Goal: Task Accomplishment & Management: Manage account settings

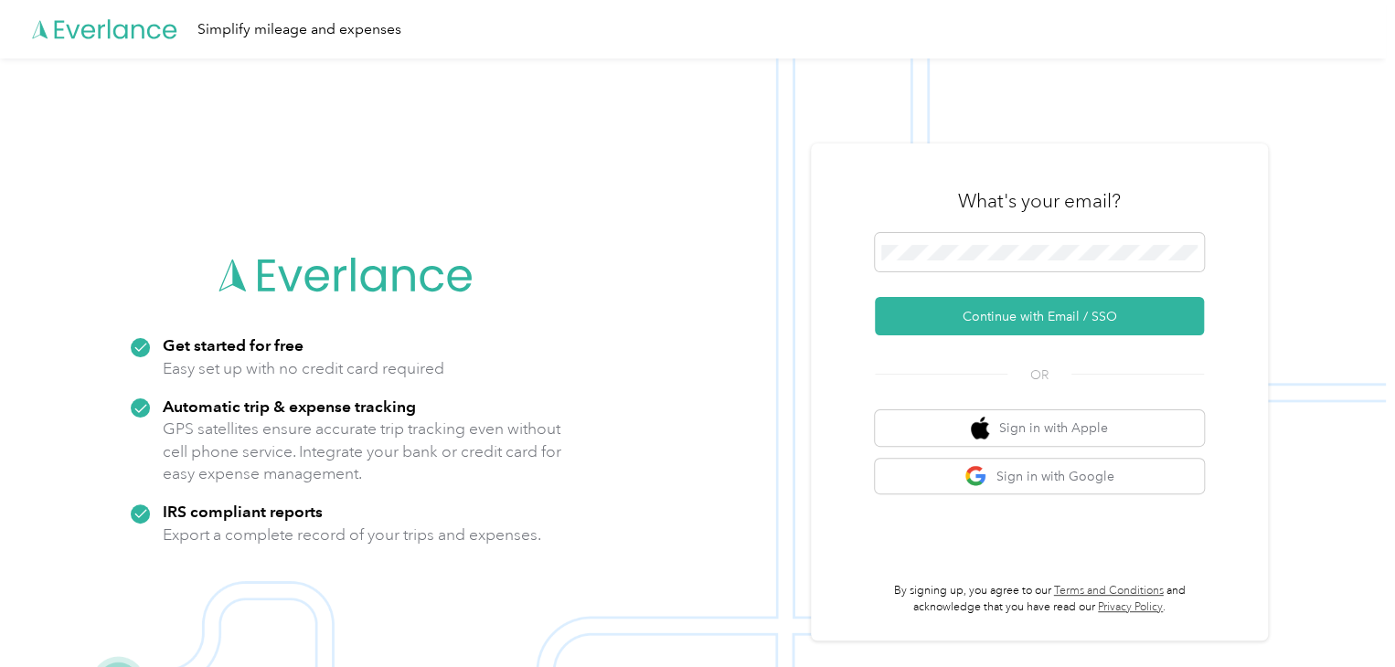
click at [1039, 319] on button "Continue with Email / SSO" at bounding box center [1039, 316] width 329 height 38
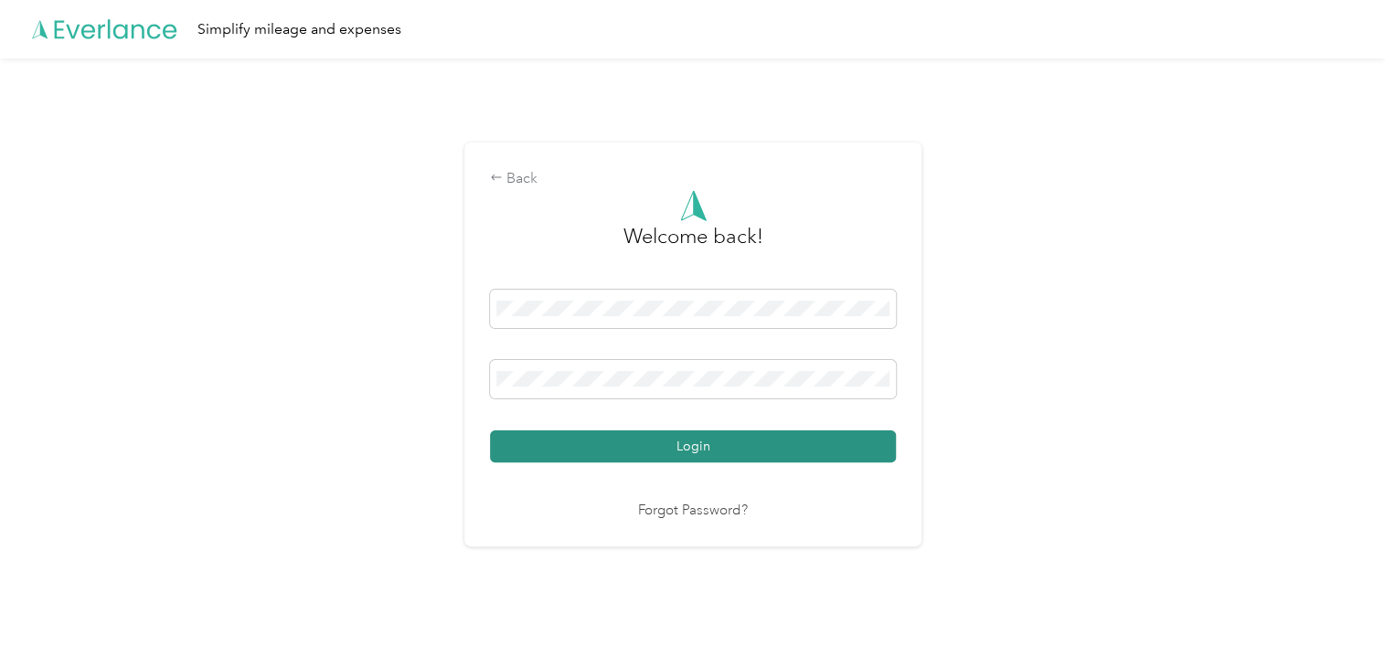
click at [568, 451] on button "Login" at bounding box center [693, 447] width 406 height 32
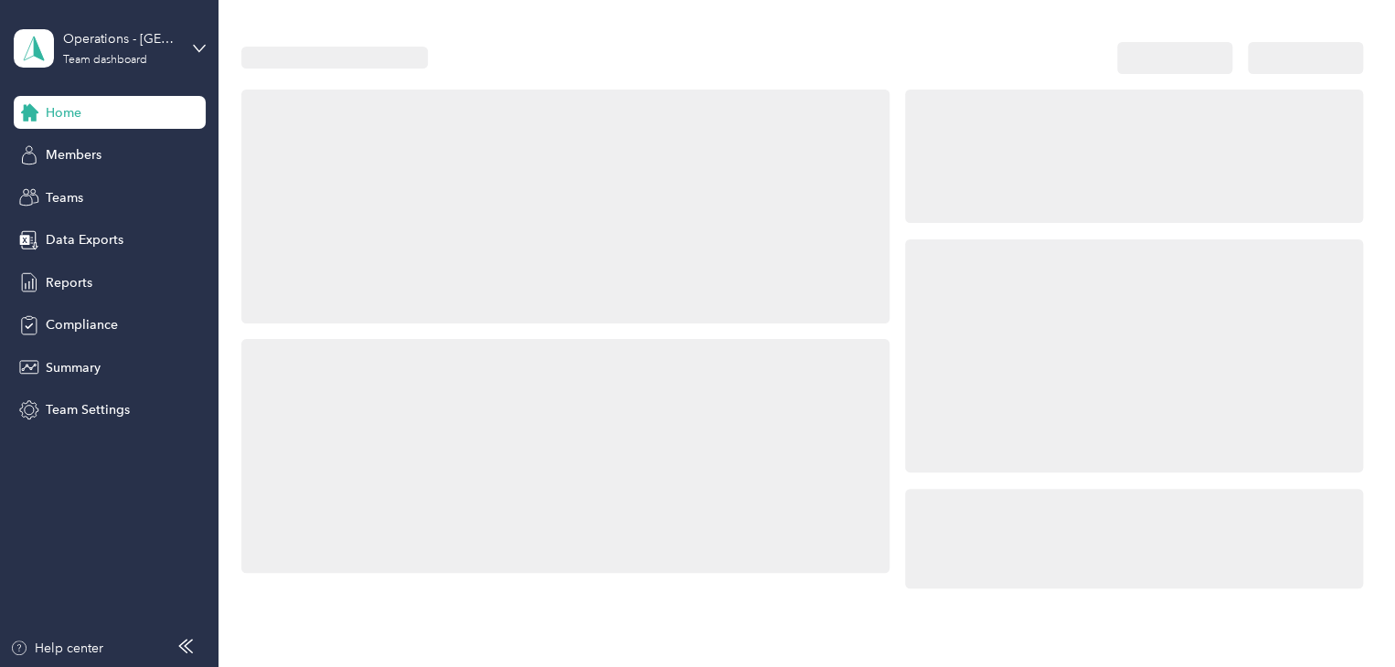
click at [77, 174] on div "Home Members Teams Data Exports Reports Compliance Summary Team Settings" at bounding box center [110, 261] width 192 height 331
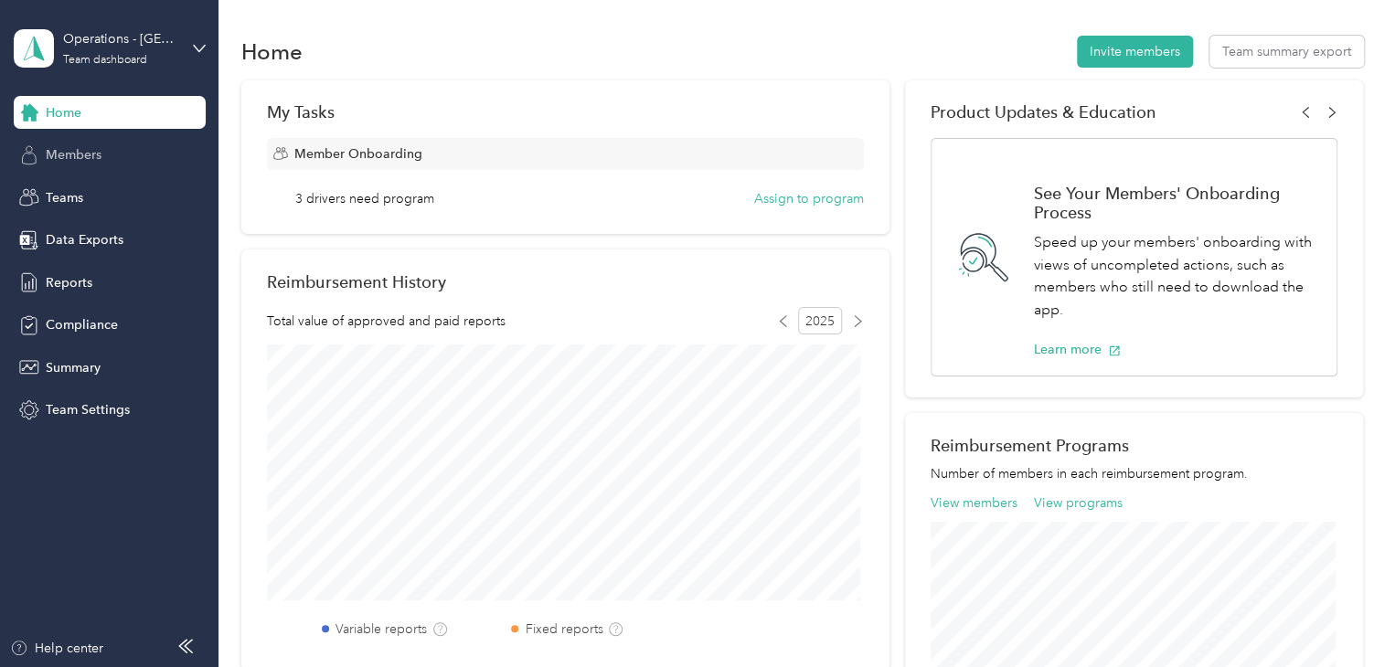
click at [100, 162] on span "Members" at bounding box center [74, 154] width 56 height 19
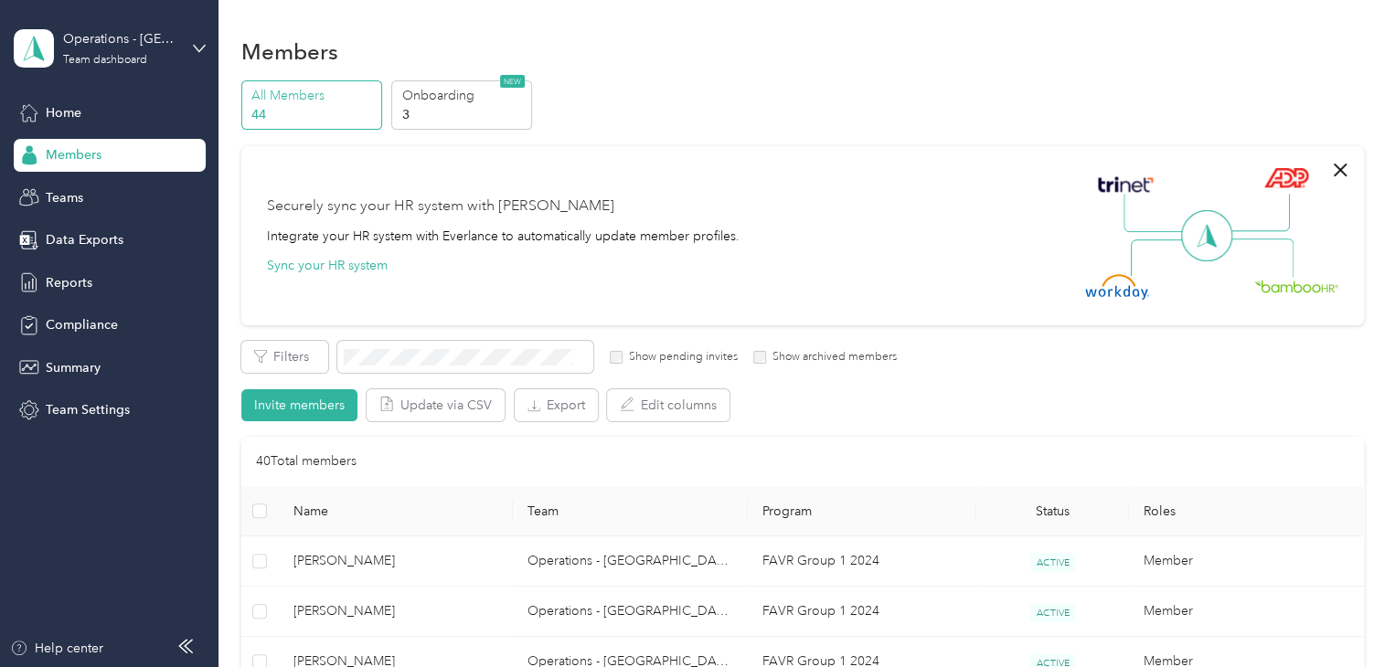
scroll to position [457, 0]
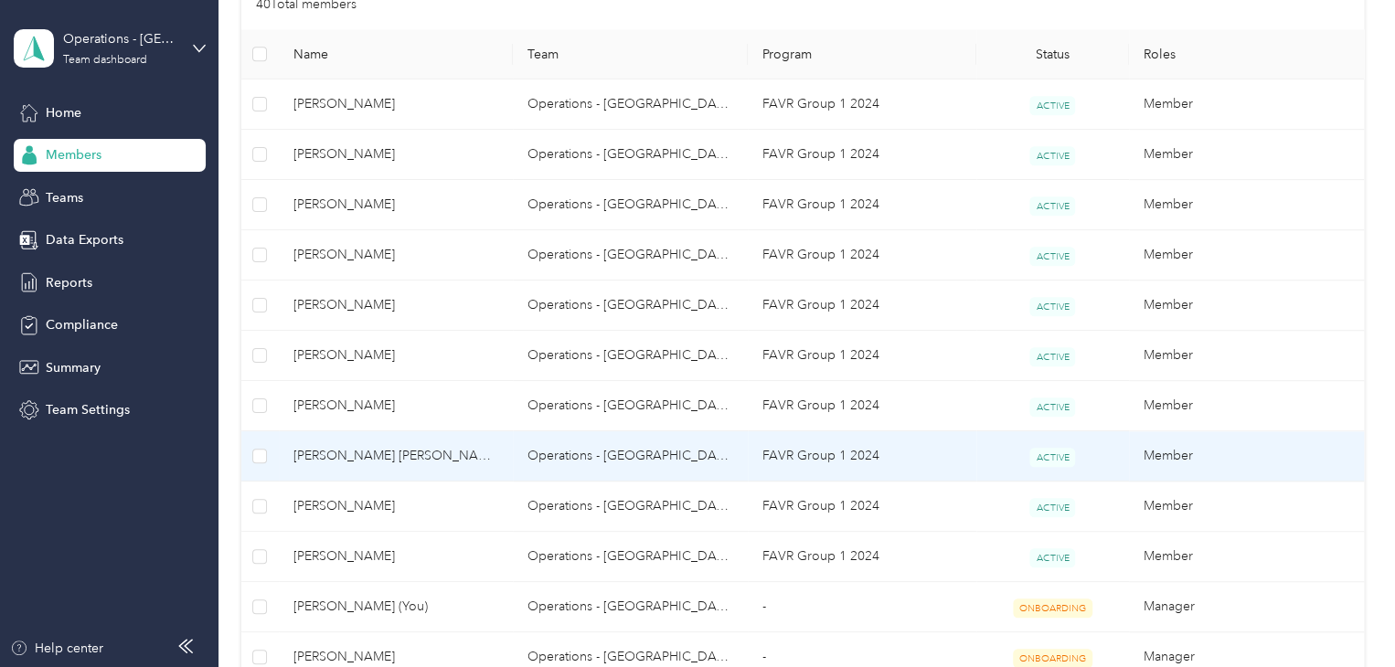
click at [399, 446] on span "[PERSON_NAME] [PERSON_NAME]" at bounding box center [396, 456] width 206 height 20
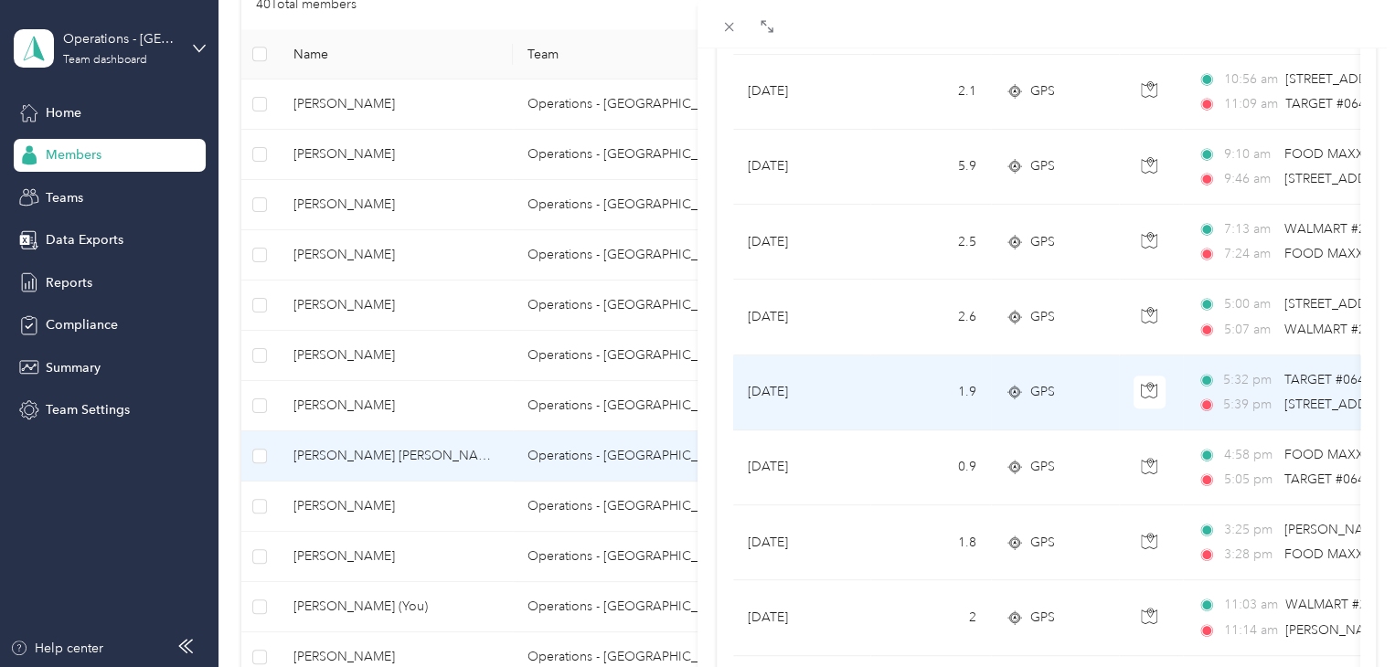
scroll to position [366, 0]
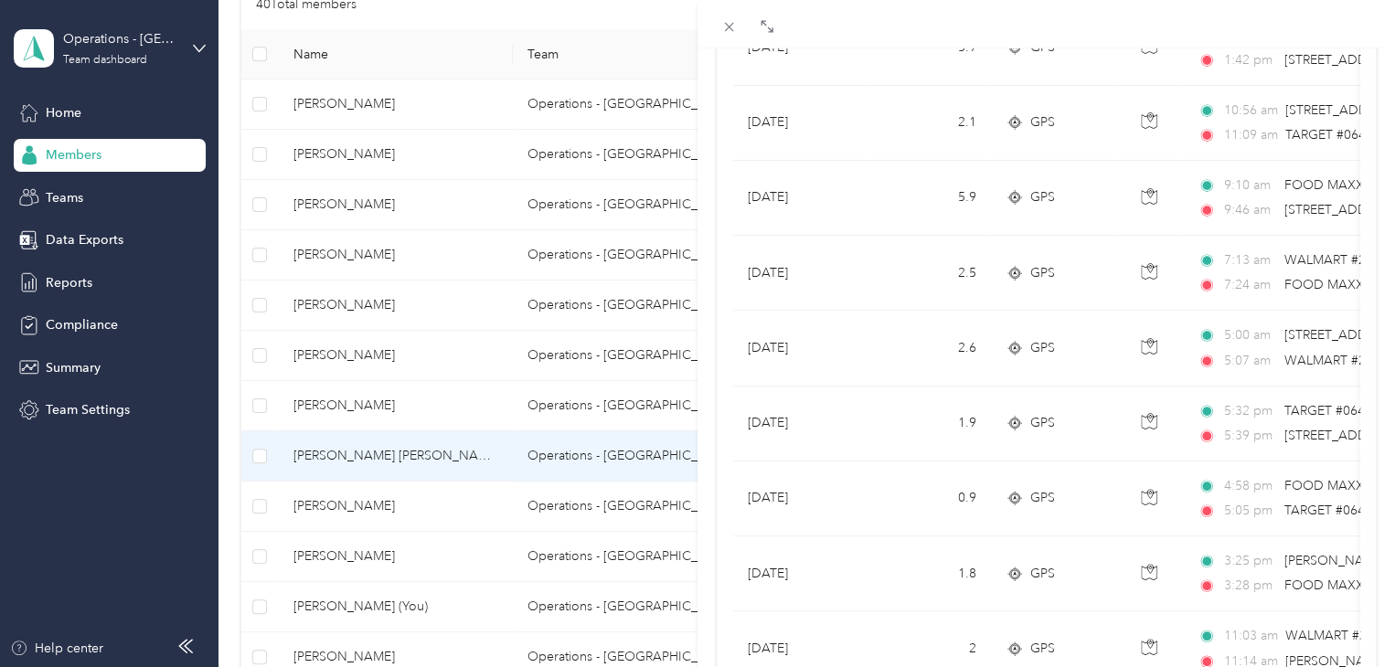
click at [114, 330] on div "[PERSON_NAME] [PERSON_NAME] Archive Trips Expenses Reports Member info Program …" at bounding box center [697, 333] width 1395 height 667
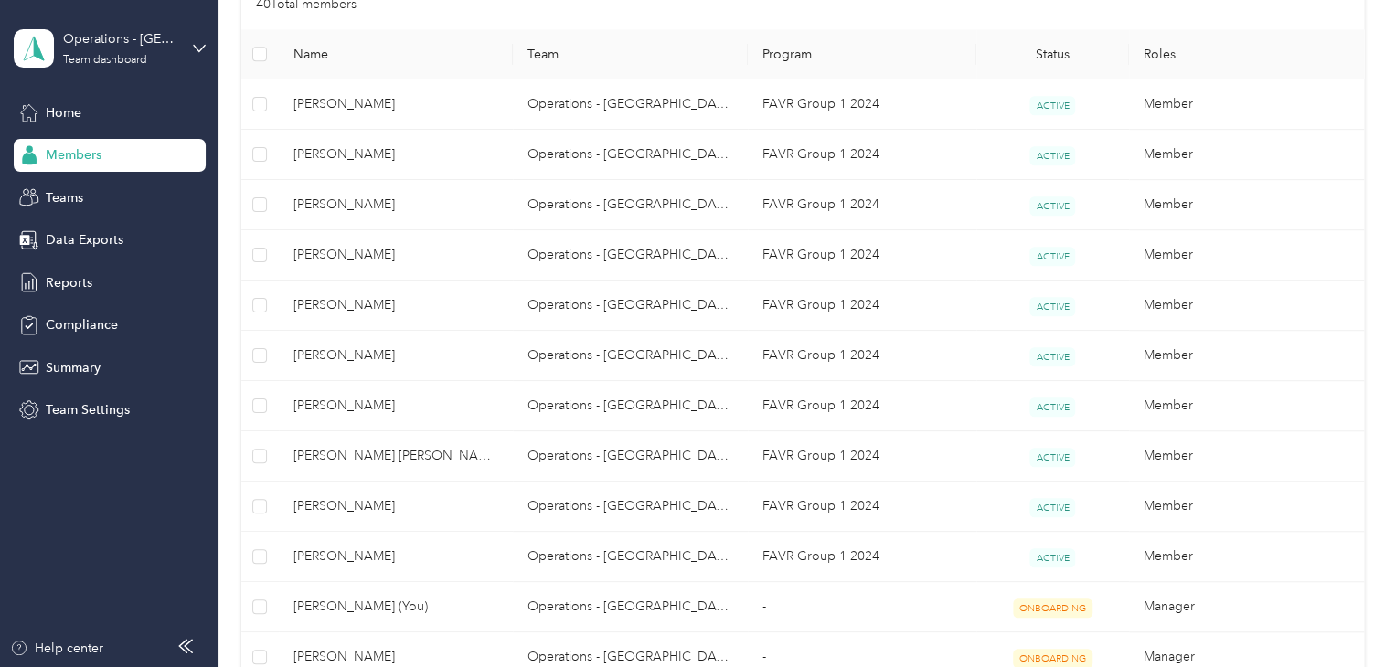
scroll to position [254, 0]
click at [107, 326] on span "Compliance" at bounding box center [82, 324] width 72 height 19
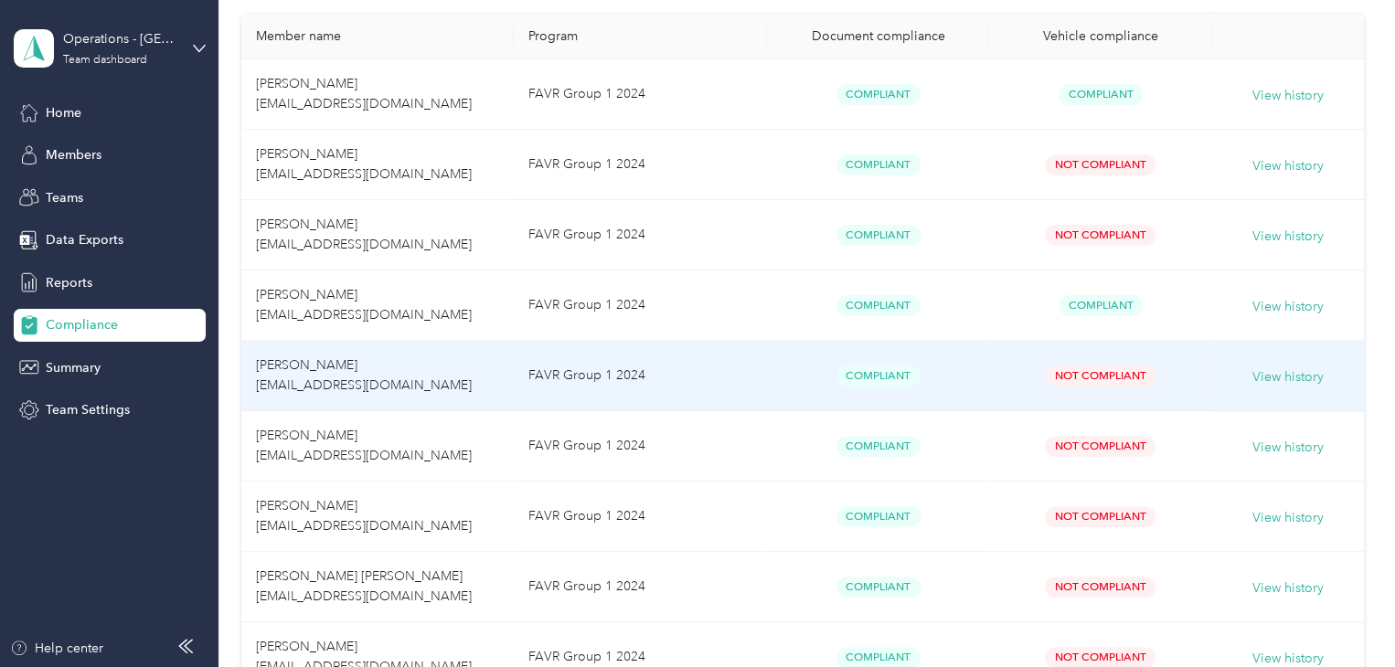
scroll to position [366, 0]
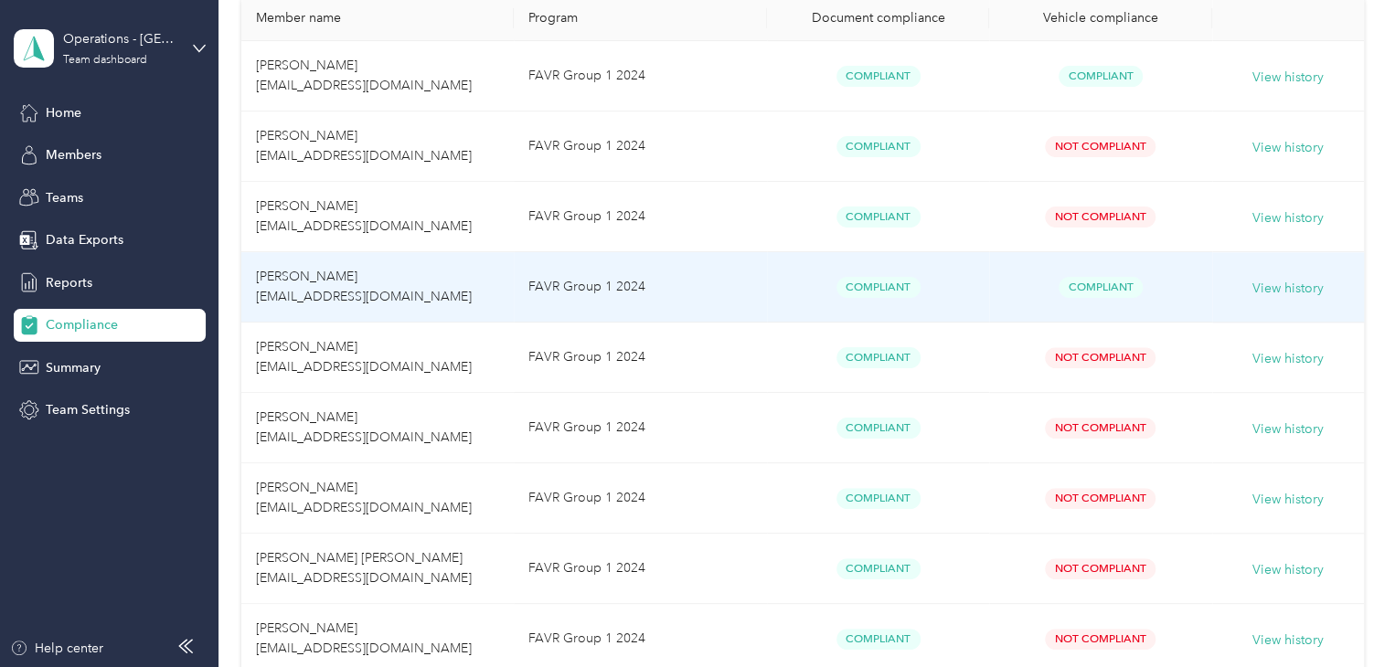
click at [723, 304] on td "FAVR Group 1 2024" at bounding box center [640, 287] width 253 height 70
click at [724, 305] on td "FAVR Group 1 2024" at bounding box center [640, 287] width 253 height 70
click at [1287, 293] on button "View history" at bounding box center [1288, 289] width 71 height 20
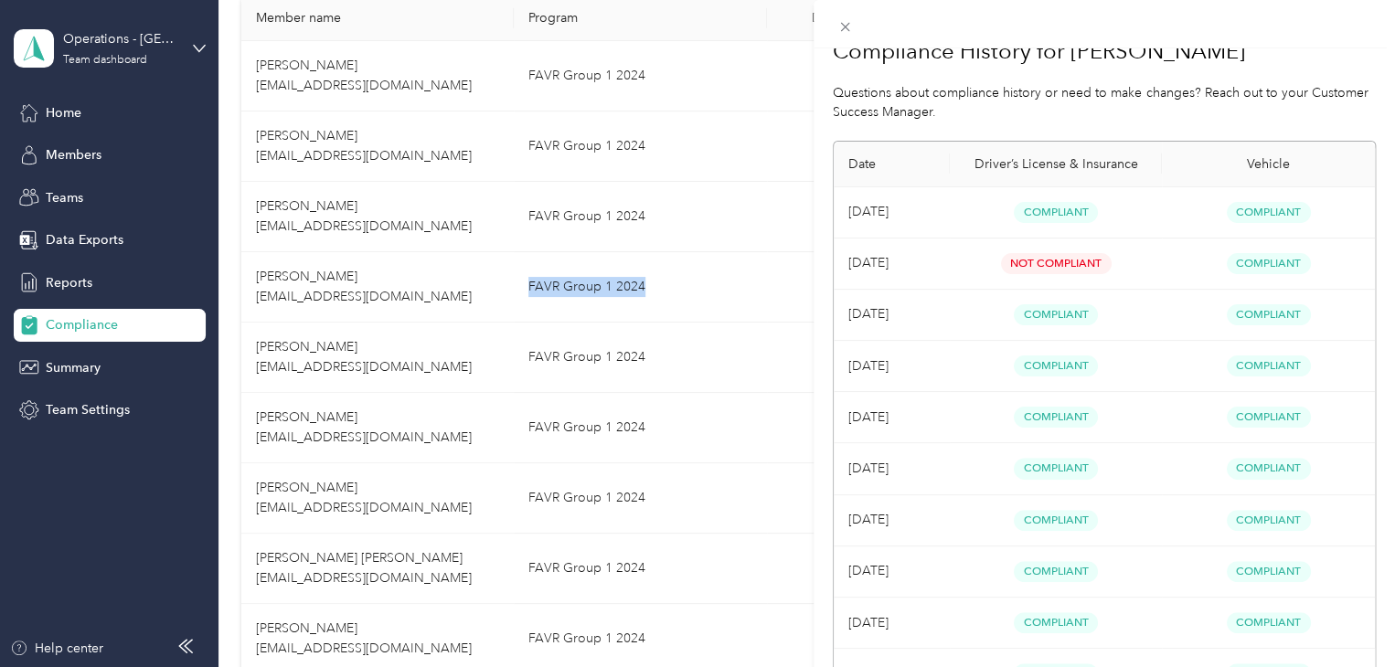
scroll to position [0, 0]
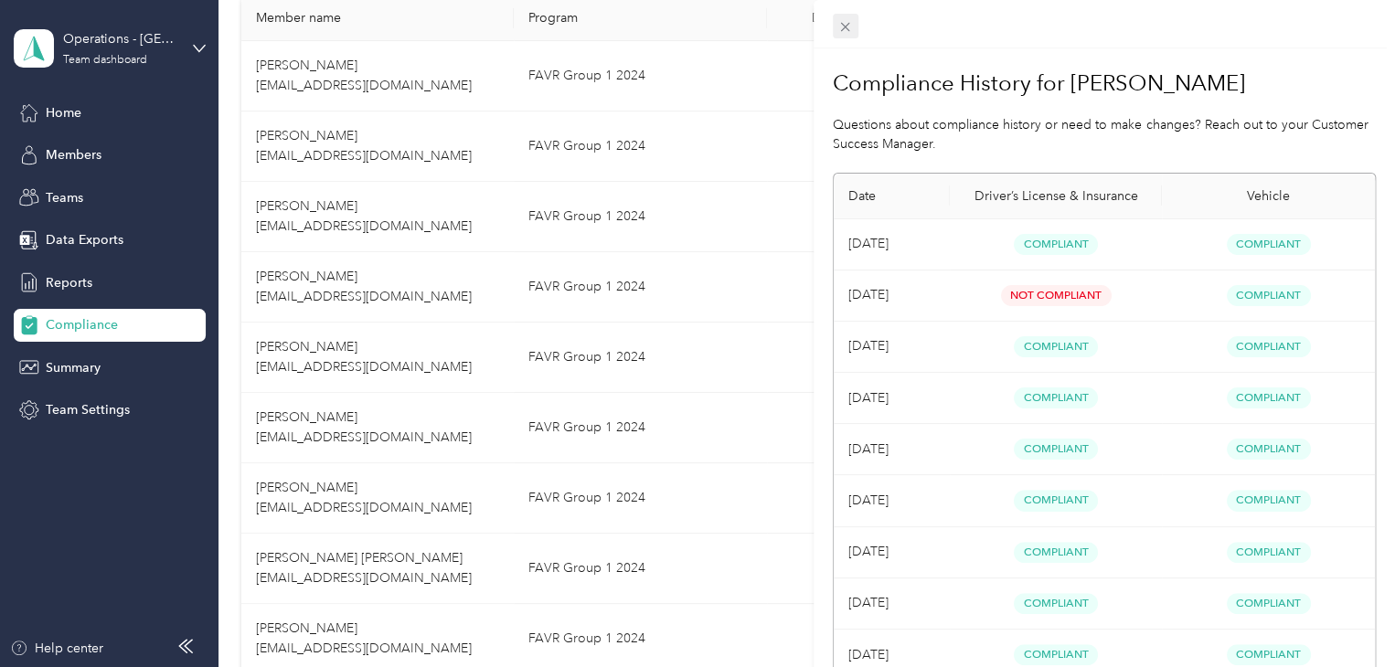
click at [837, 19] on span at bounding box center [846, 27] width 26 height 26
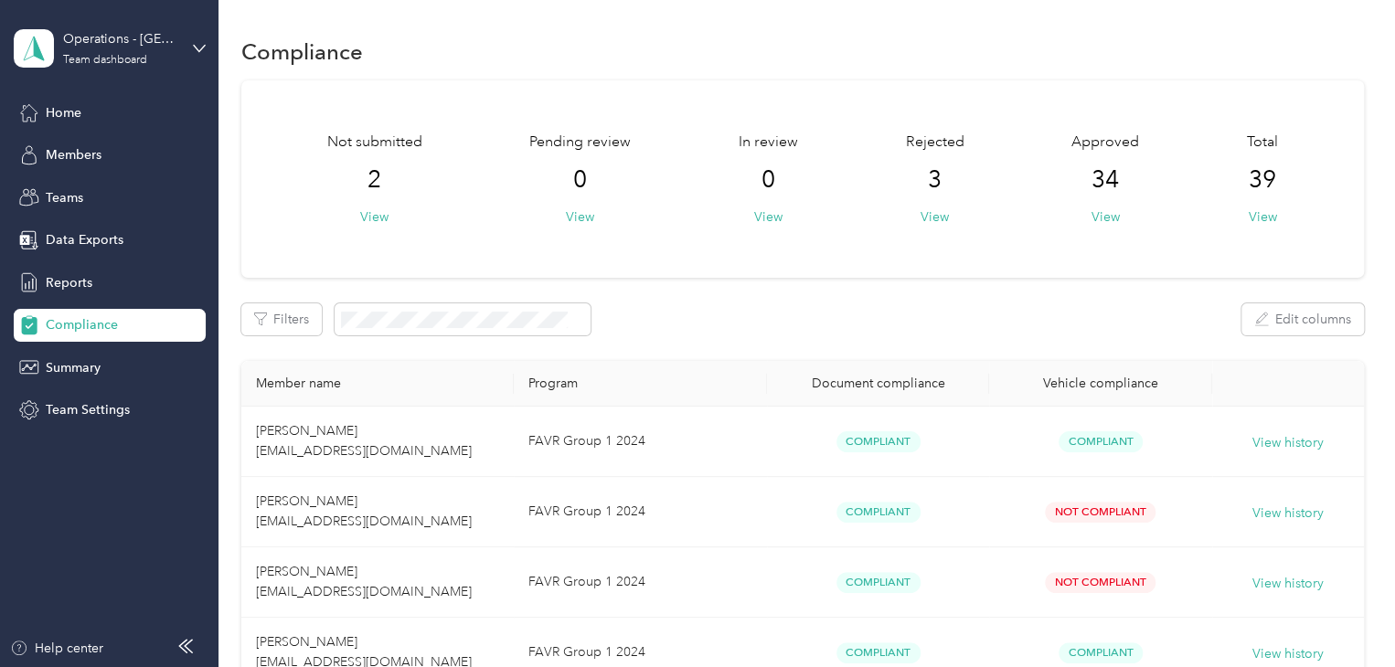
click at [103, 133] on div "Home Members Teams Data Exports Reports Compliance Summary Team Settings" at bounding box center [110, 261] width 192 height 331
click at [89, 151] on span "Members" at bounding box center [74, 154] width 56 height 19
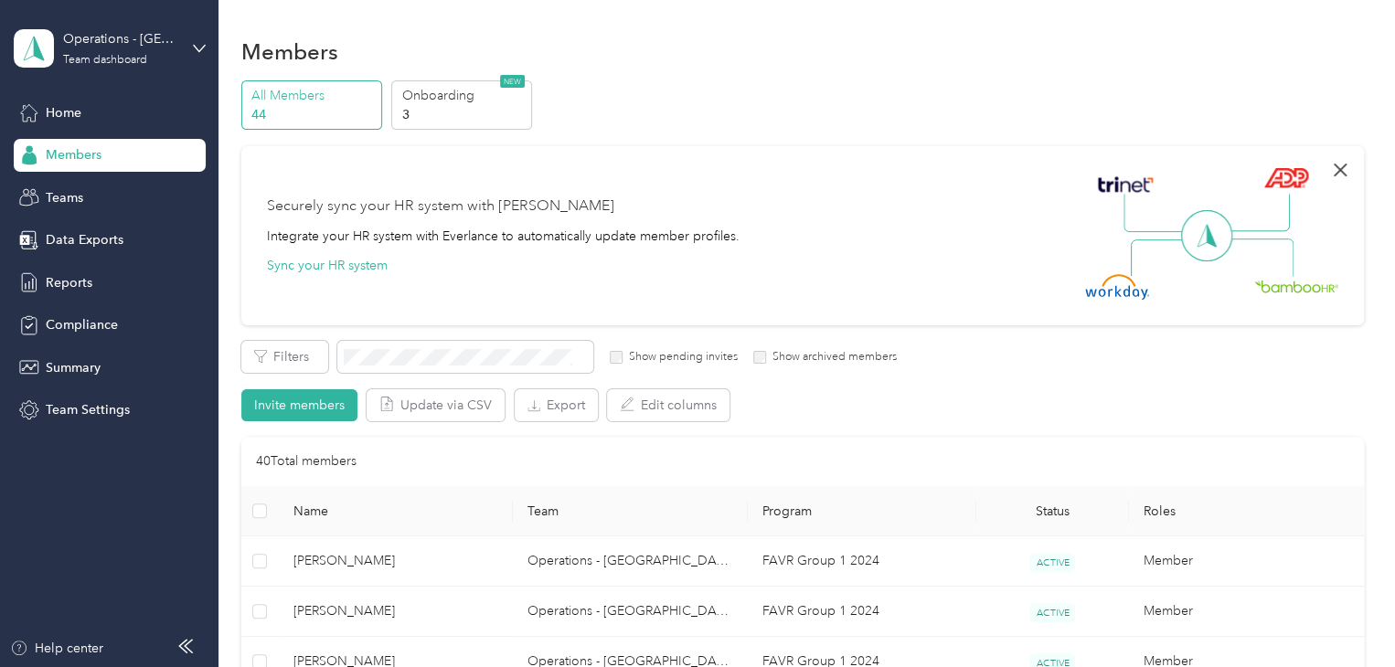
click at [1329, 166] on icon "button" at bounding box center [1340, 170] width 22 height 22
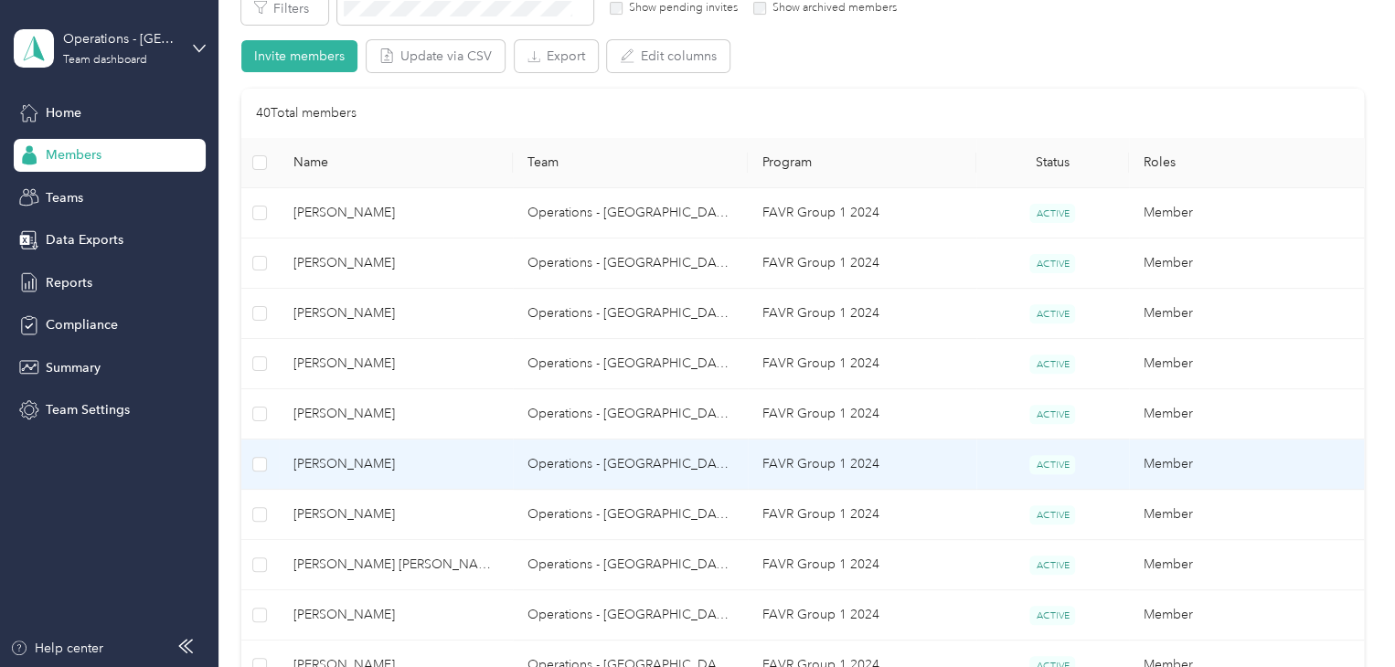
scroll to position [274, 0]
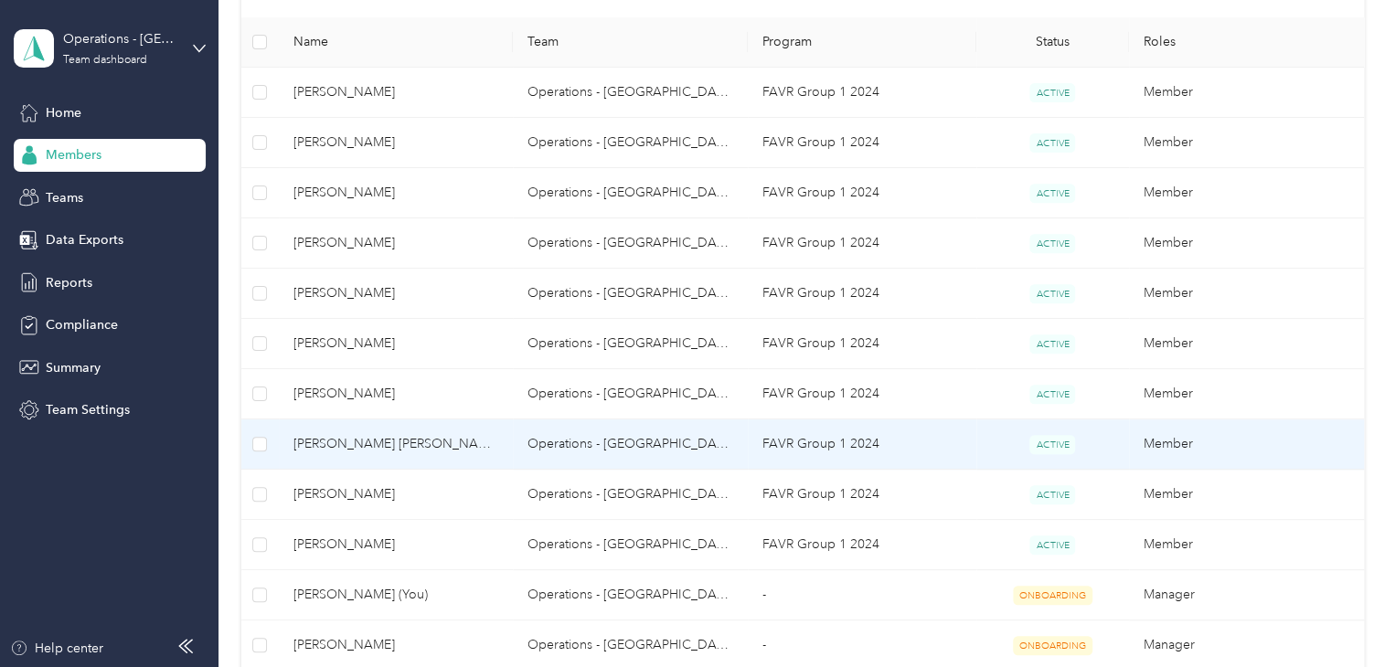
click at [443, 432] on td "[PERSON_NAME] [PERSON_NAME]" at bounding box center [396, 445] width 235 height 50
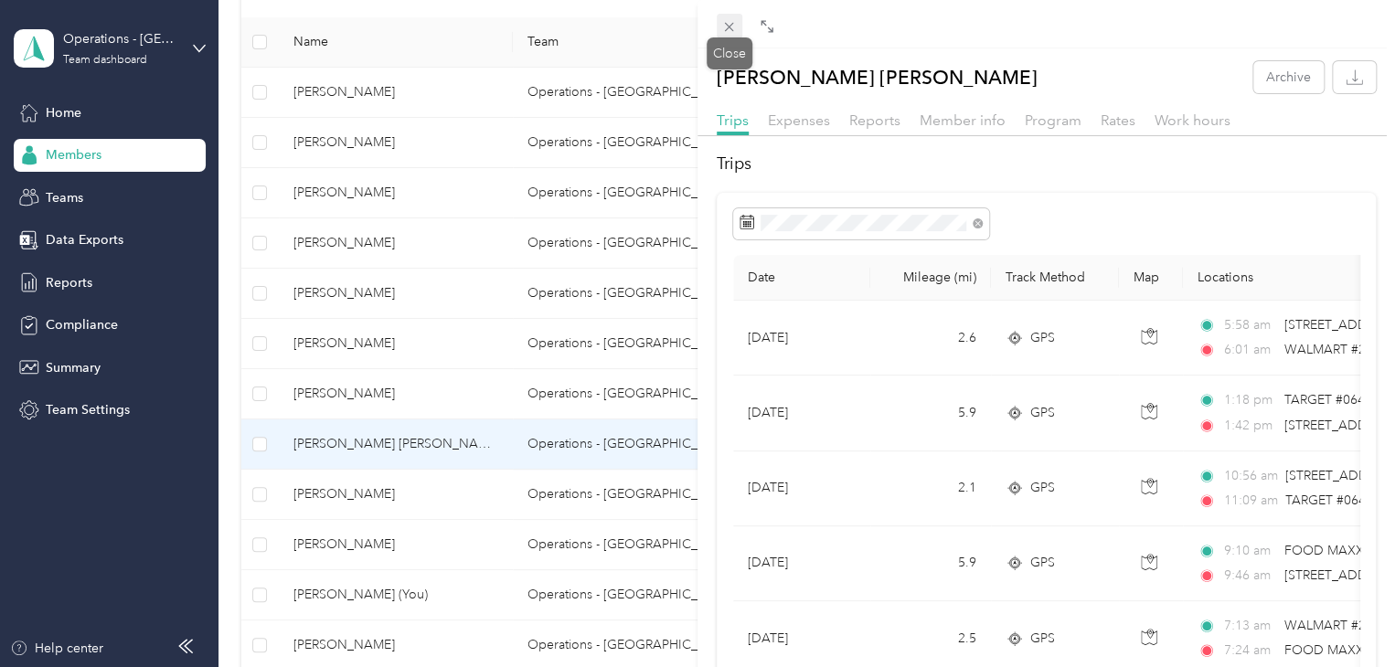
click at [730, 31] on icon at bounding box center [729, 27] width 16 height 16
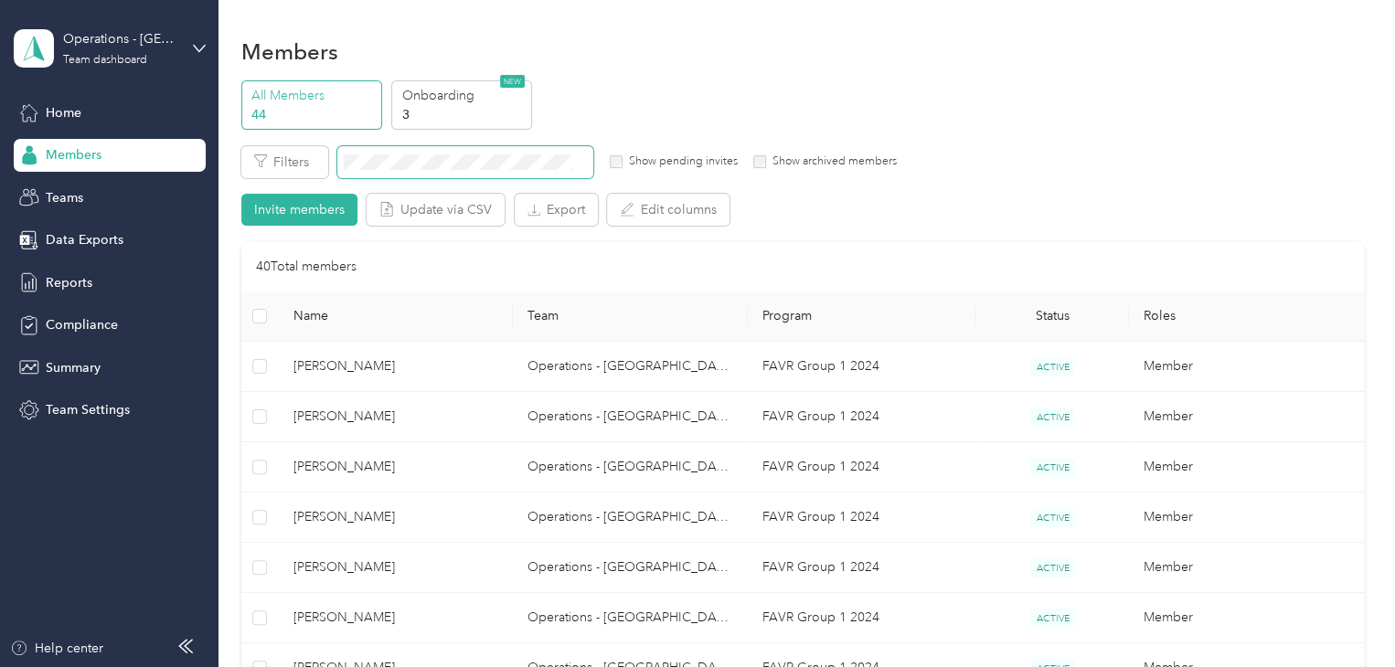
click at [512, 150] on span at bounding box center [465, 162] width 256 height 32
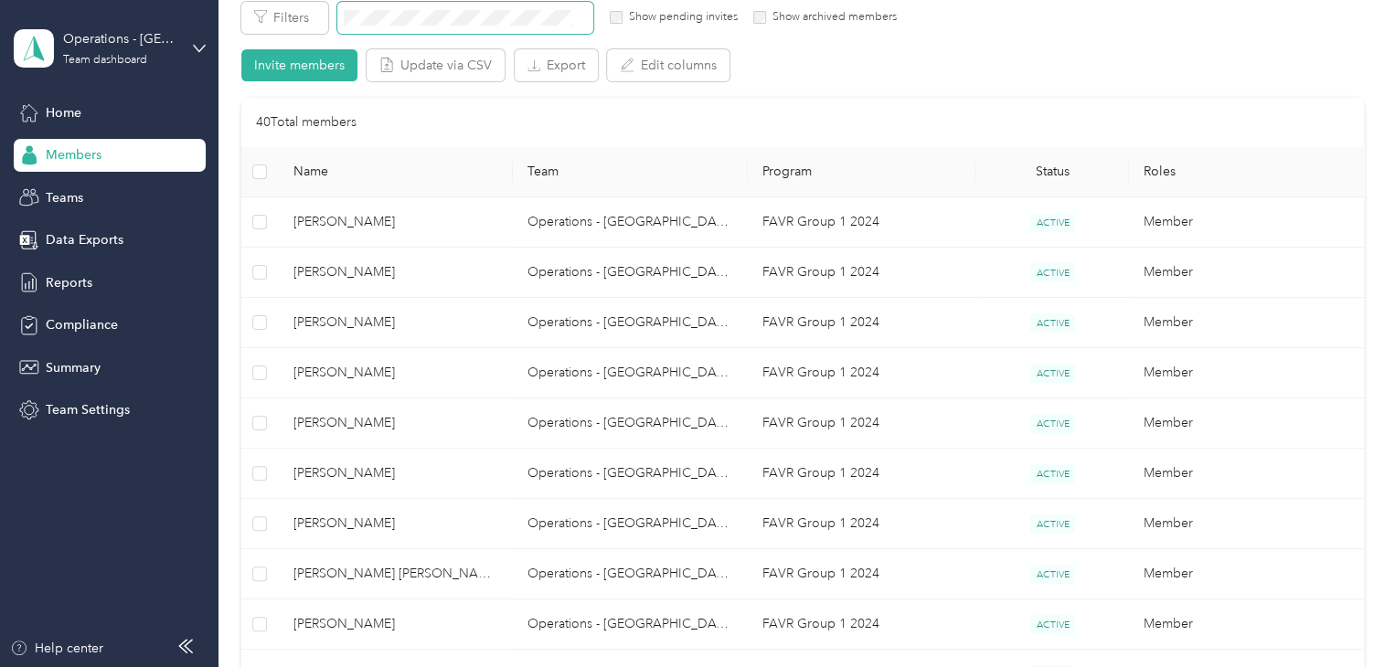
scroll to position [183, 0]
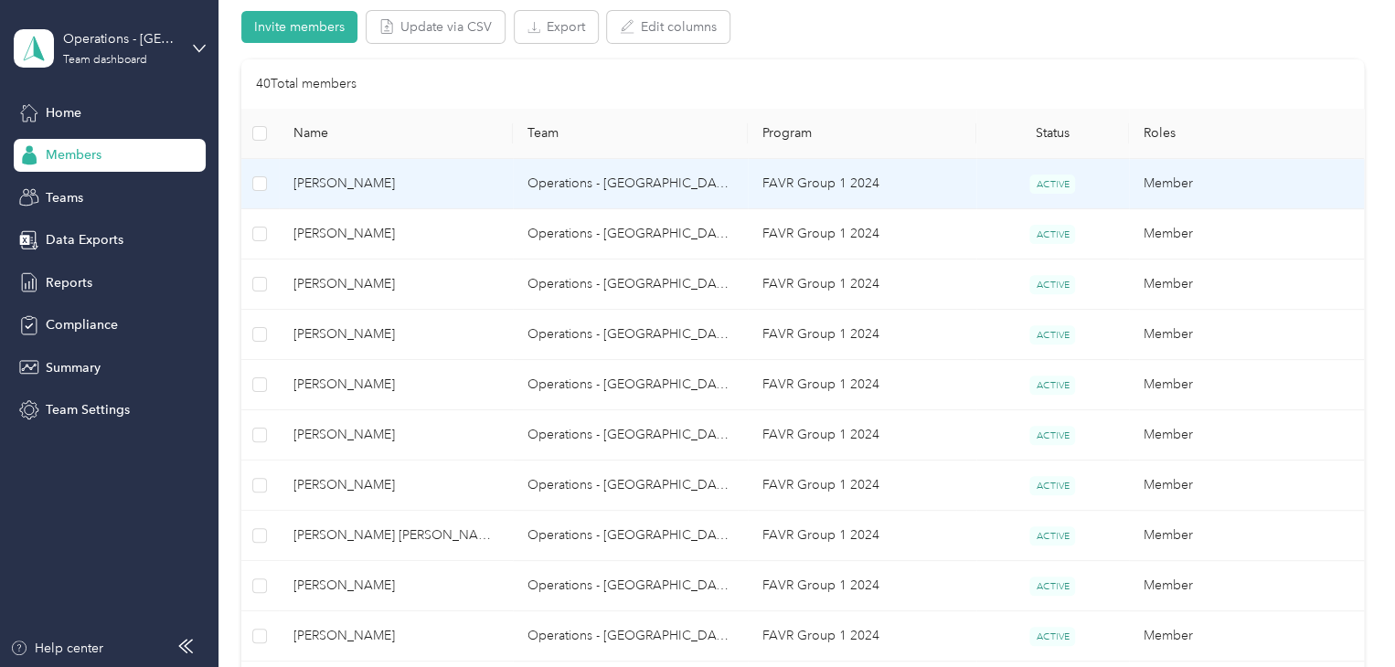
click at [478, 182] on span "[PERSON_NAME]" at bounding box center [396, 184] width 206 height 20
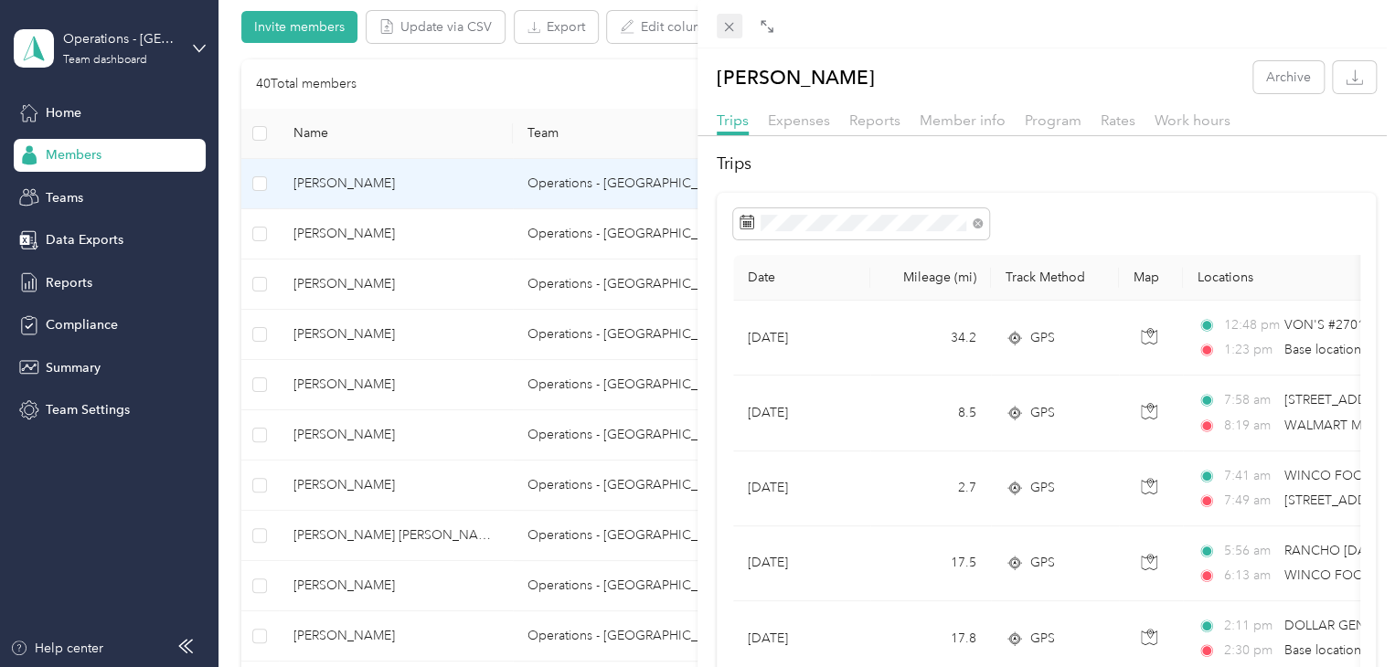
click at [729, 635] on div "Drag to resize Click to close [PERSON_NAME] Archive Trips Expenses Reports Memb…" at bounding box center [693, 667] width 1386 height 0
click at [720, 27] on span at bounding box center [730, 27] width 26 height 26
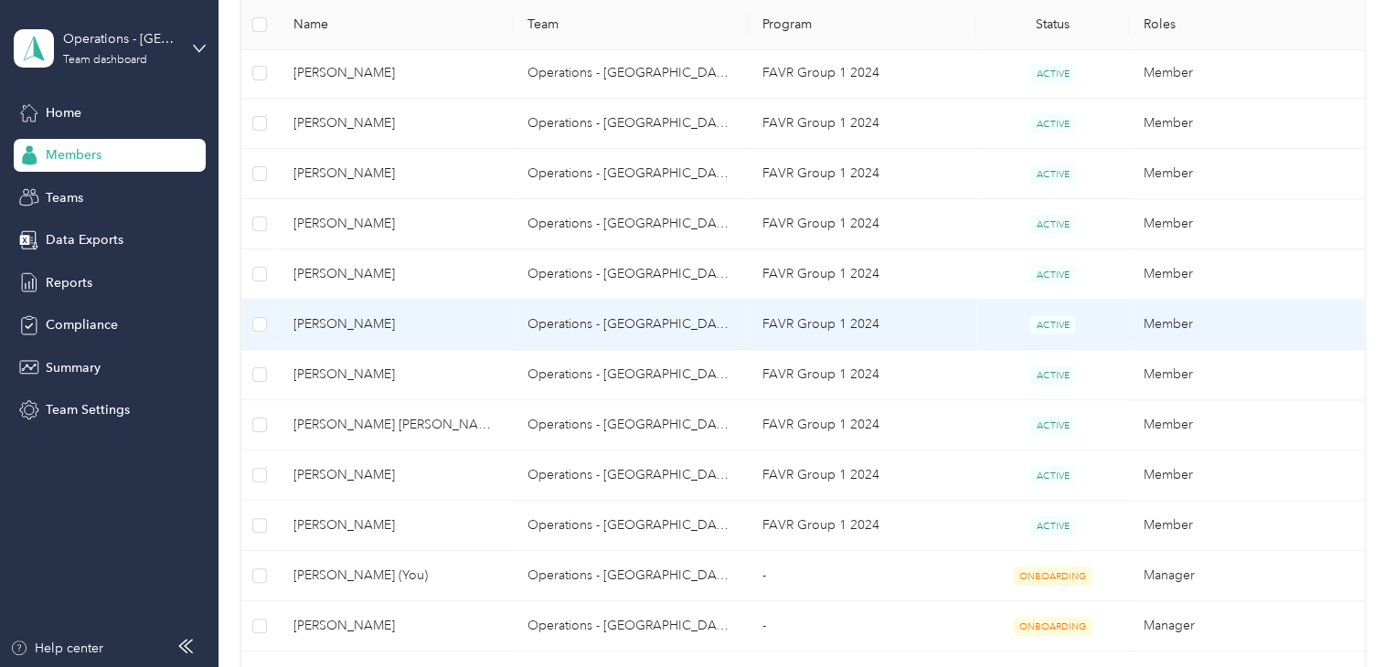
scroll to position [366, 0]
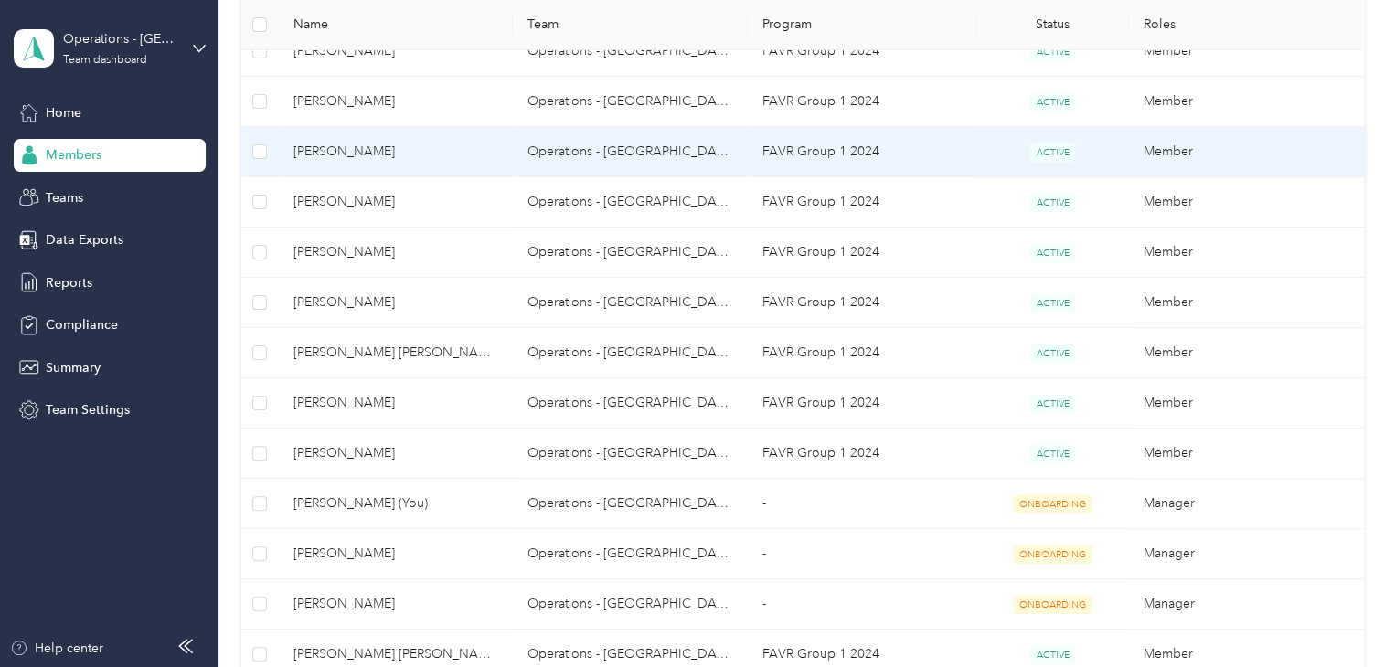
click at [496, 125] on td "[PERSON_NAME]" at bounding box center [396, 102] width 235 height 50
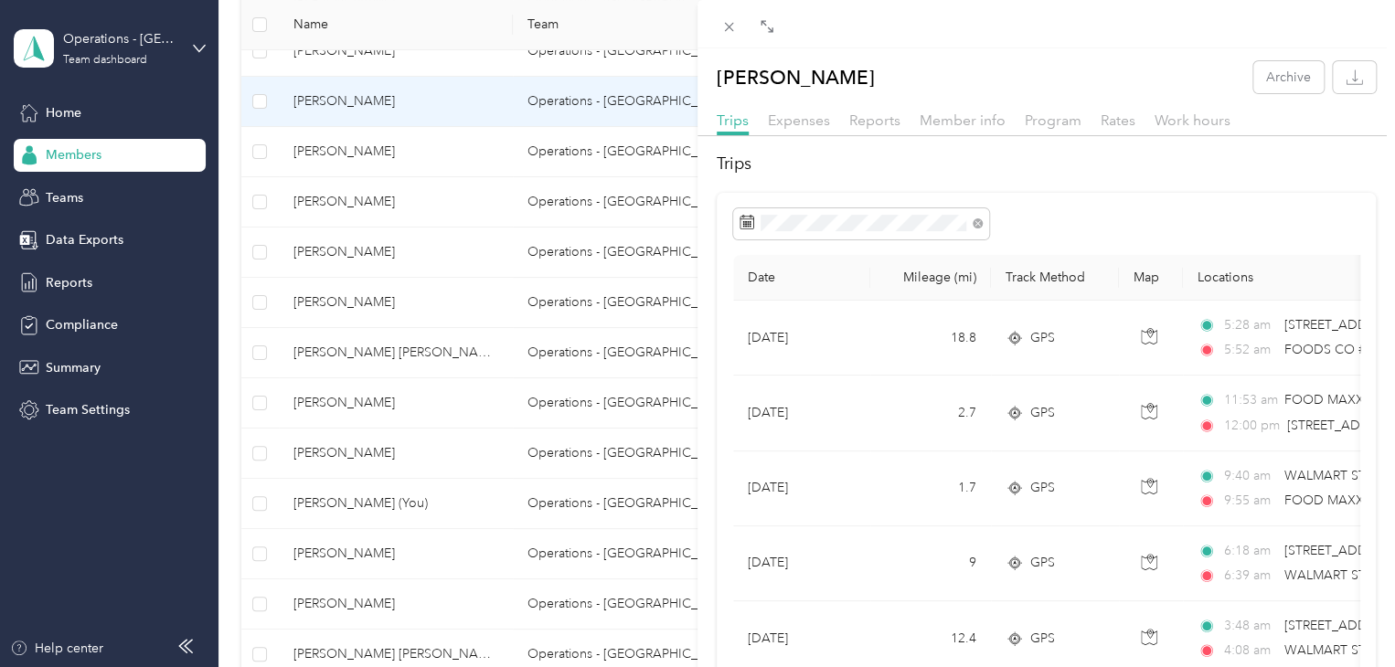
click at [402, 228] on div "[PERSON_NAME] Archive Trips Expenses Reports Member info Program Rates Work hou…" at bounding box center [697, 333] width 1395 height 667
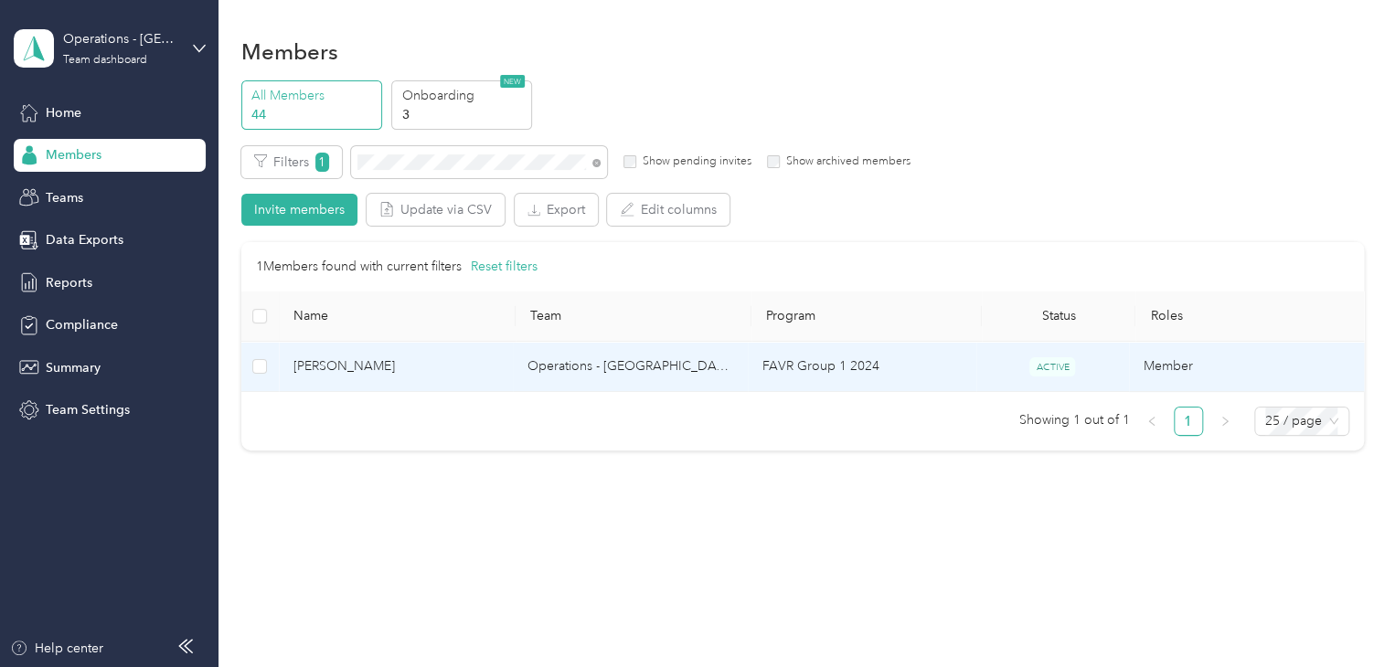
click at [438, 384] on td "[PERSON_NAME]" at bounding box center [396, 367] width 235 height 50
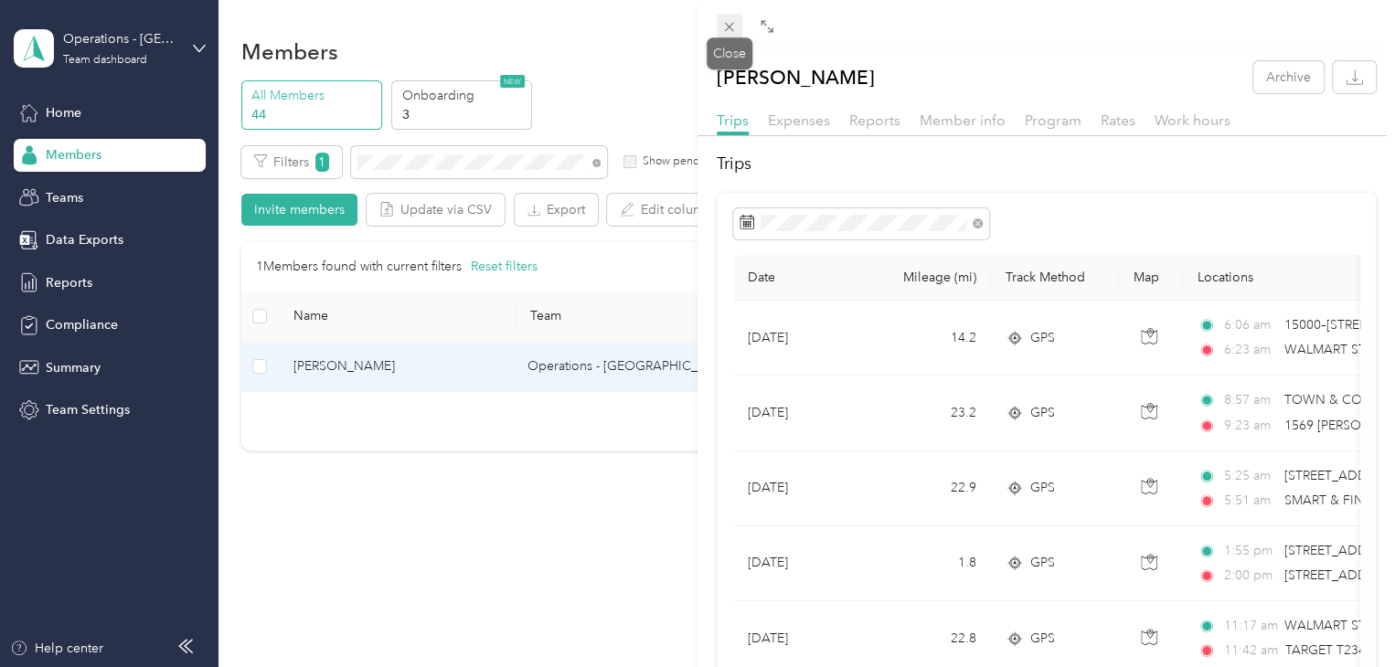
click at [728, 30] on icon at bounding box center [729, 27] width 16 height 16
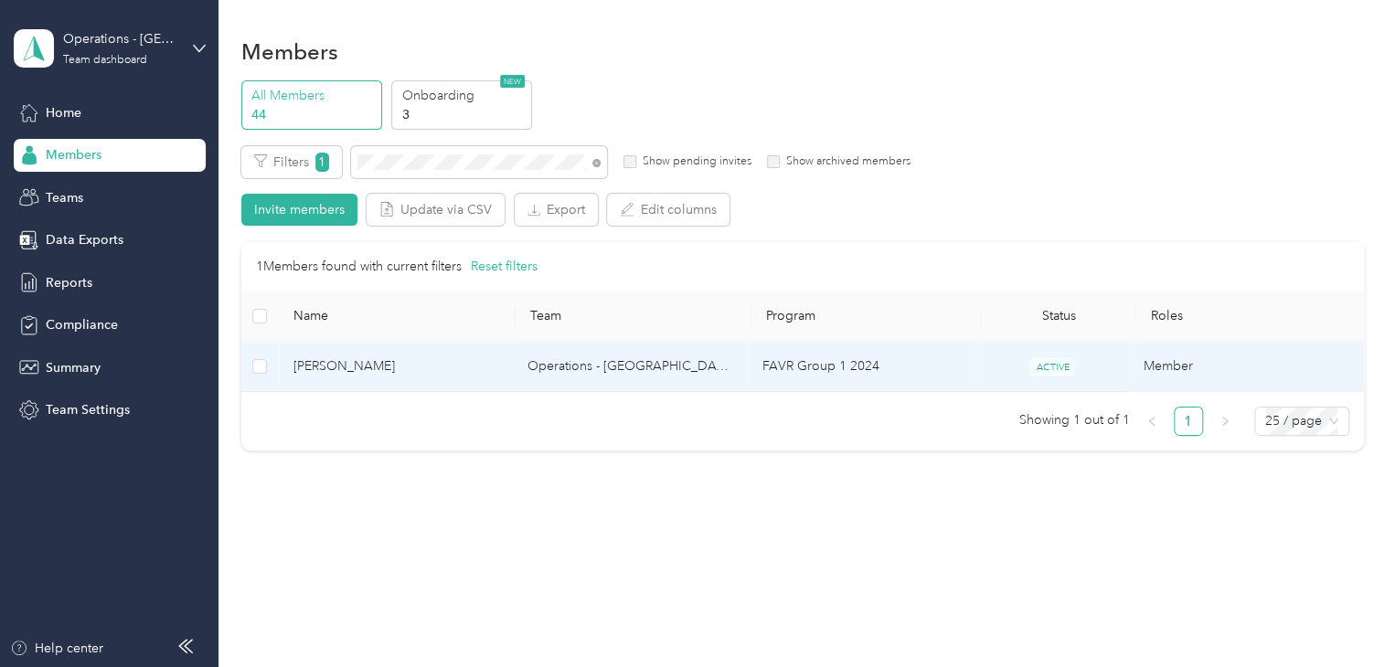
click at [482, 367] on span "[PERSON_NAME]" at bounding box center [396, 367] width 206 height 20
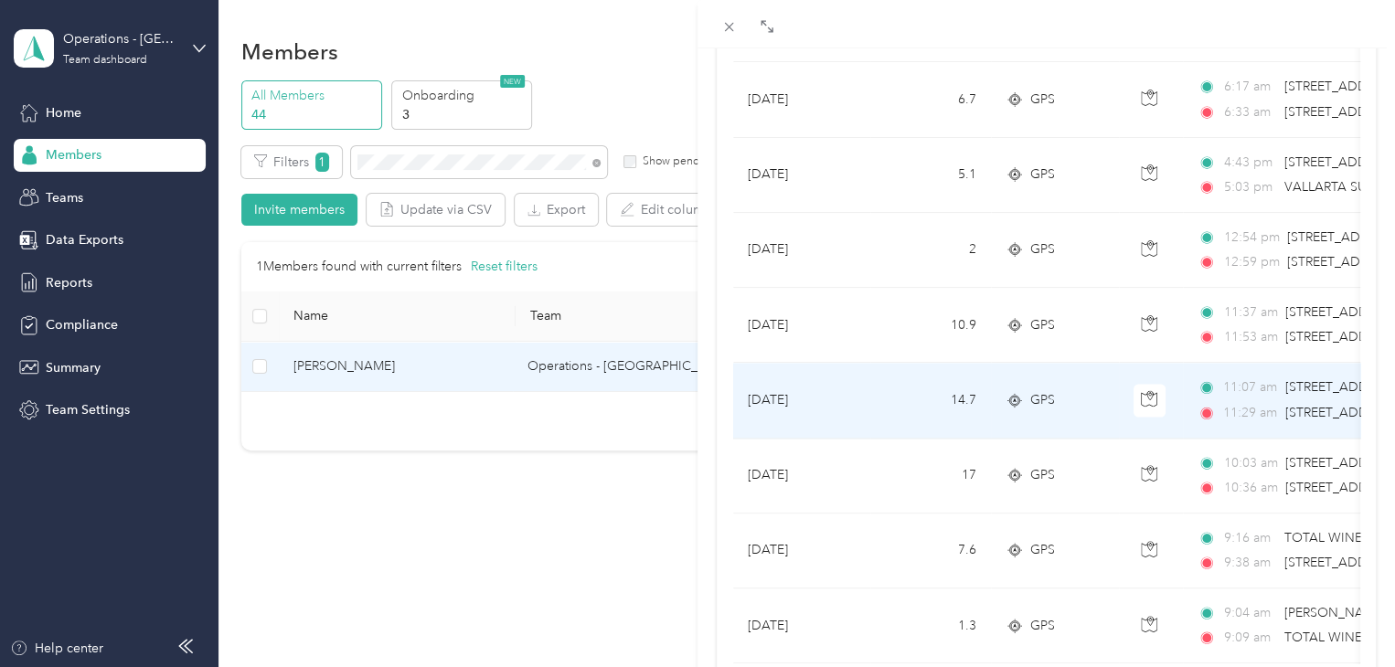
scroll to position [1664, 0]
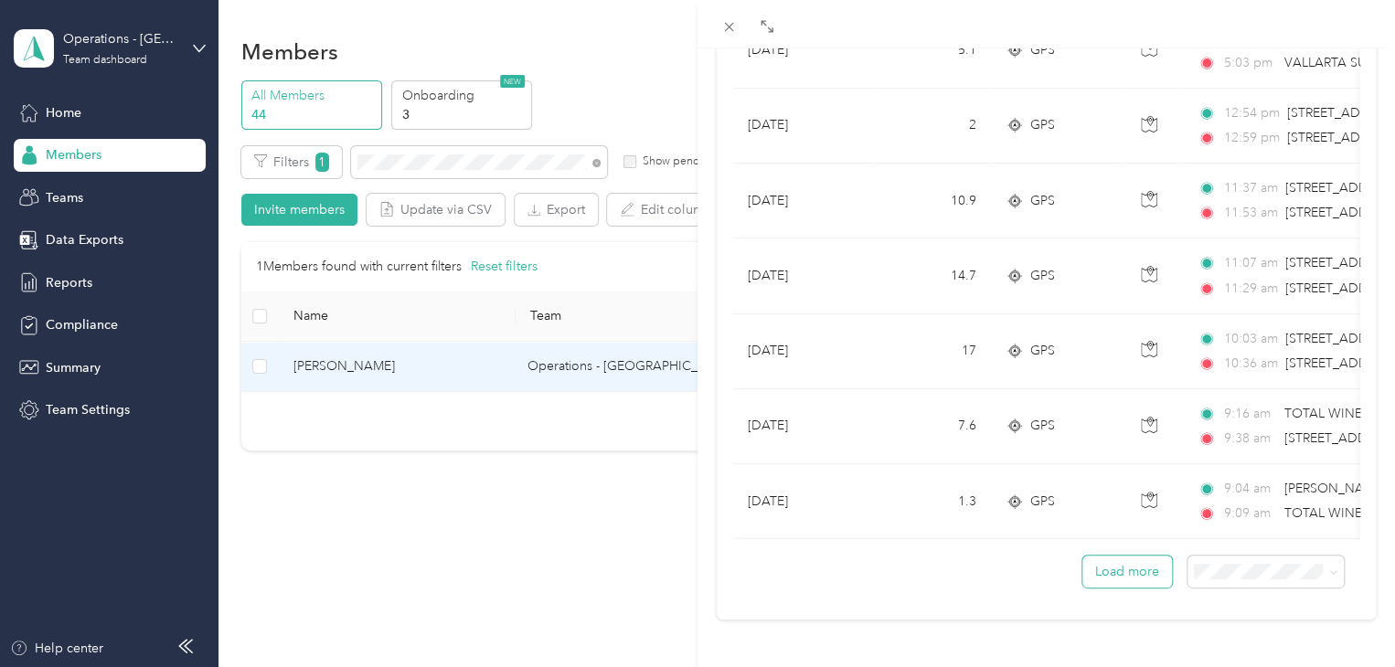
click at [1102, 560] on button "Load more" at bounding box center [1128, 572] width 90 height 32
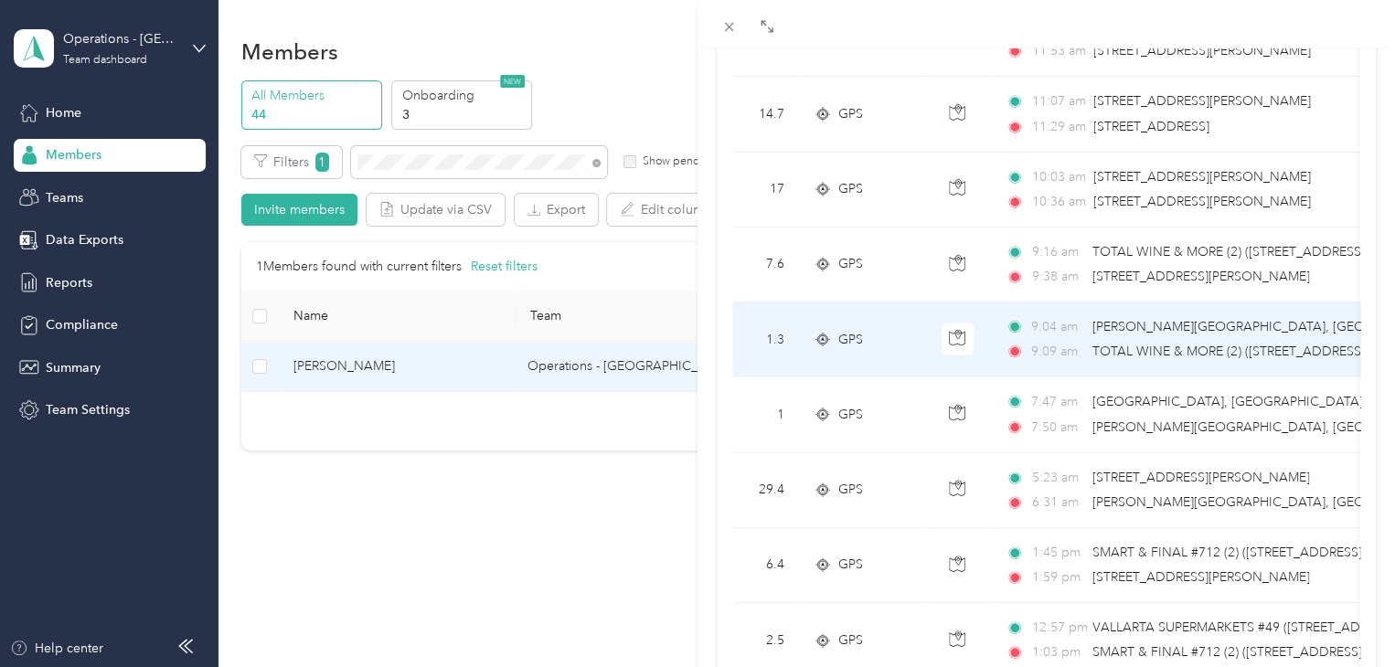
scroll to position [0, 0]
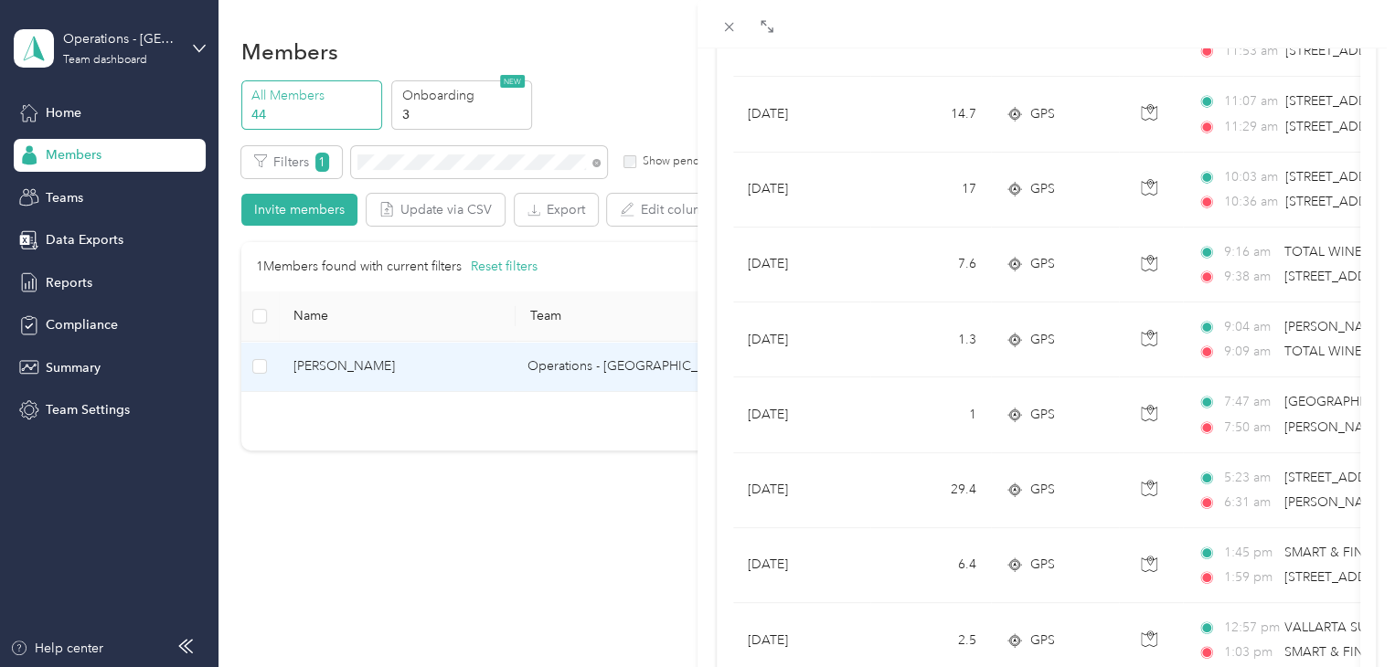
click at [411, 156] on div "[PERSON_NAME] Archive Trips Expenses Reports Member info Program Rates Work hou…" at bounding box center [697, 333] width 1395 height 667
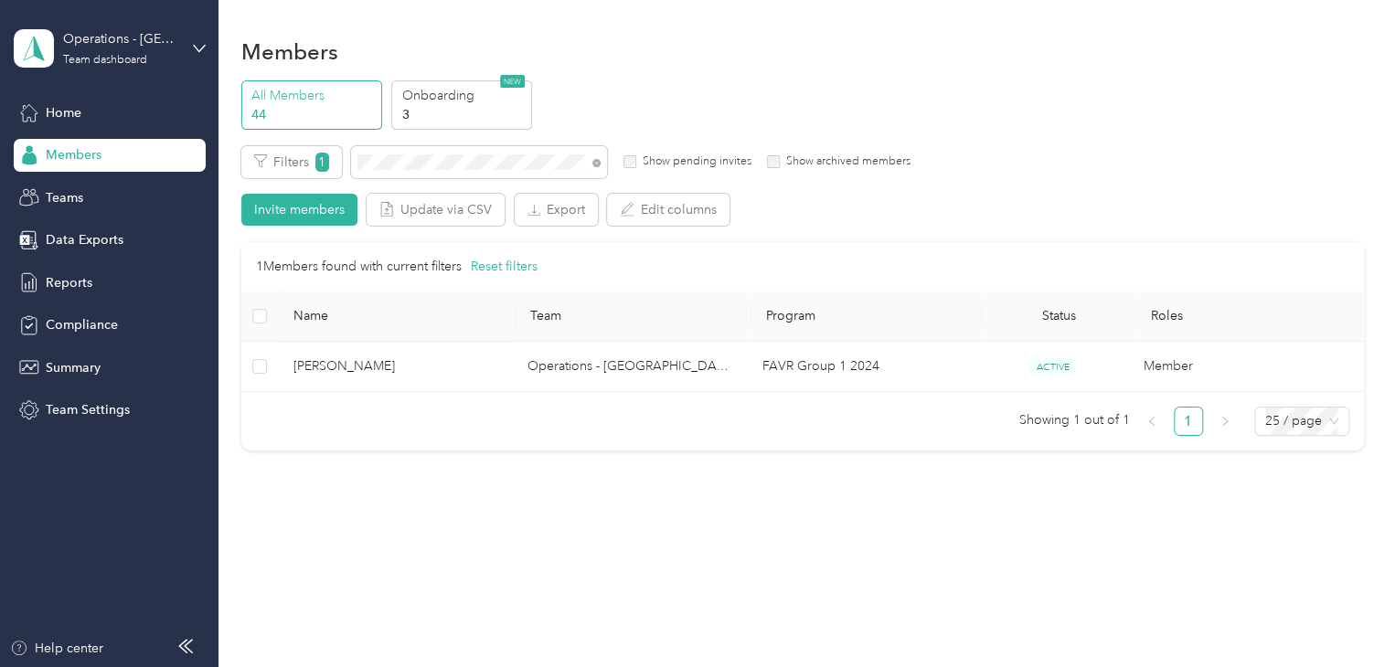
scroll to position [254, 0]
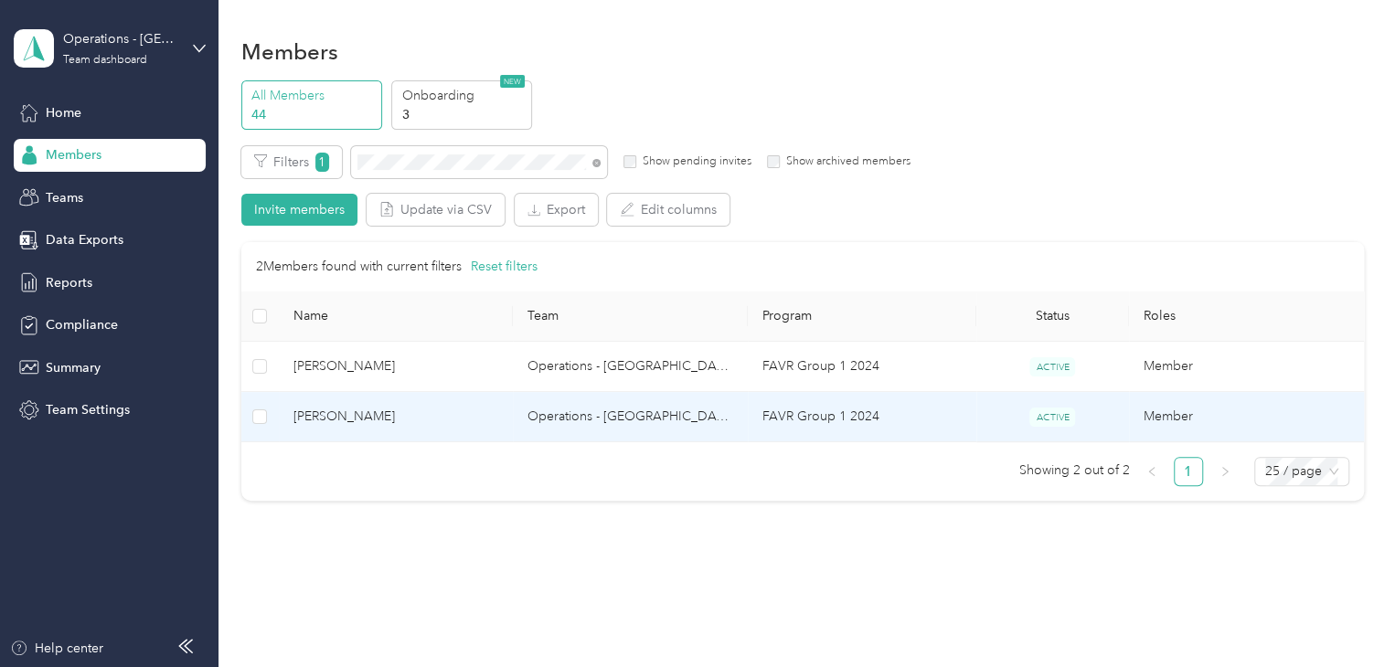
click at [432, 440] on td "[PERSON_NAME]" at bounding box center [396, 417] width 235 height 50
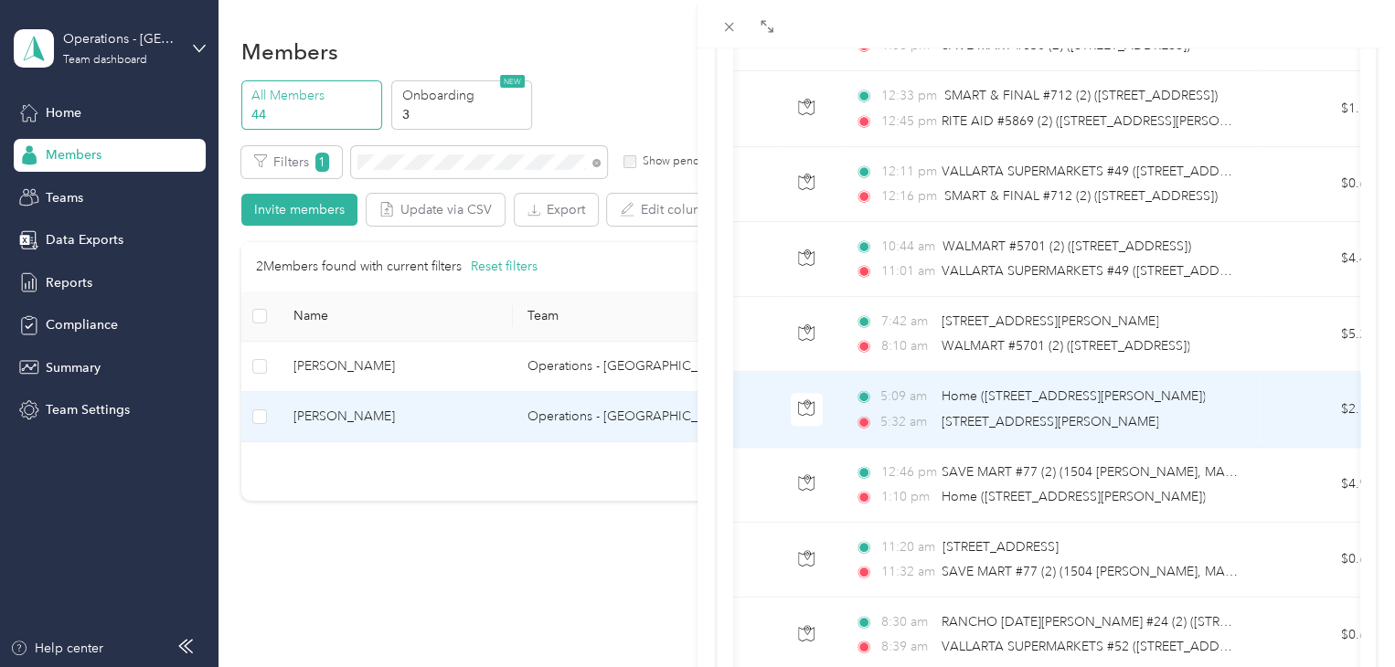
scroll to position [0, 347]
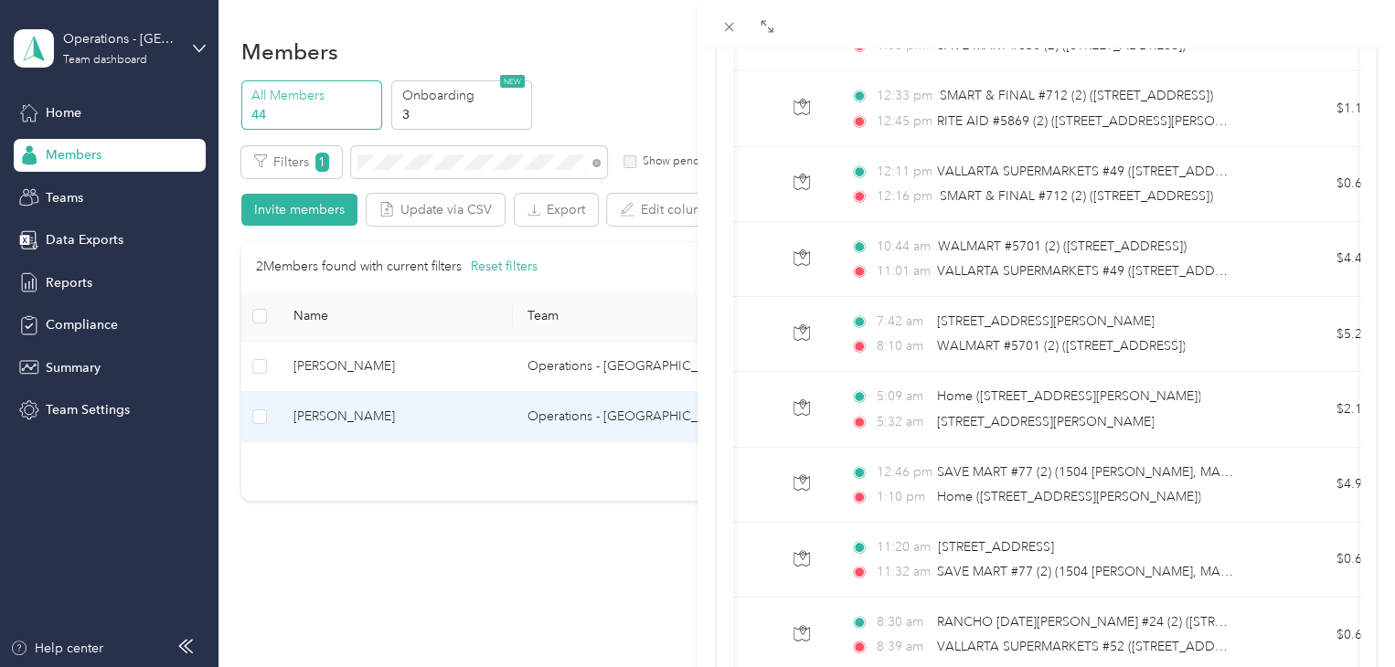
click at [604, 518] on div "[PERSON_NAME] Archive Trips Expenses Reports Member info Program Rates Work hou…" at bounding box center [697, 333] width 1395 height 667
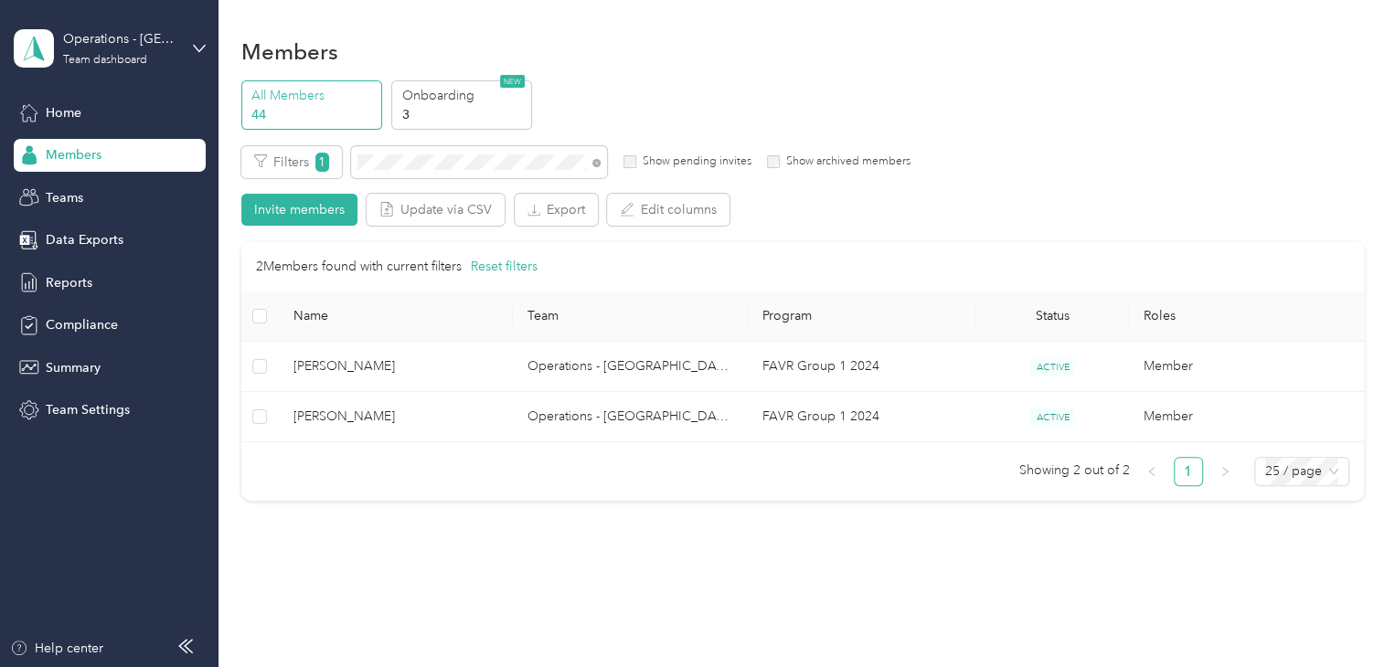
scroll to position [254, 0]
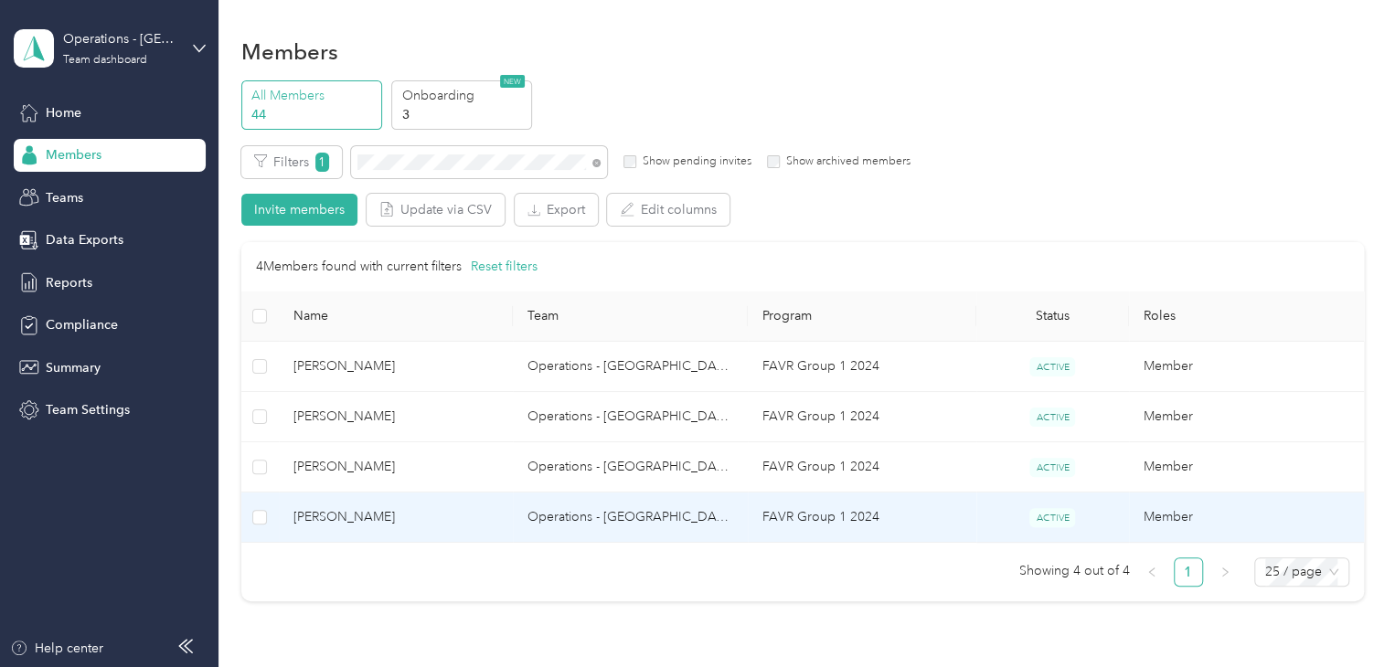
click at [427, 474] on span "[PERSON_NAME]" at bounding box center [396, 467] width 206 height 20
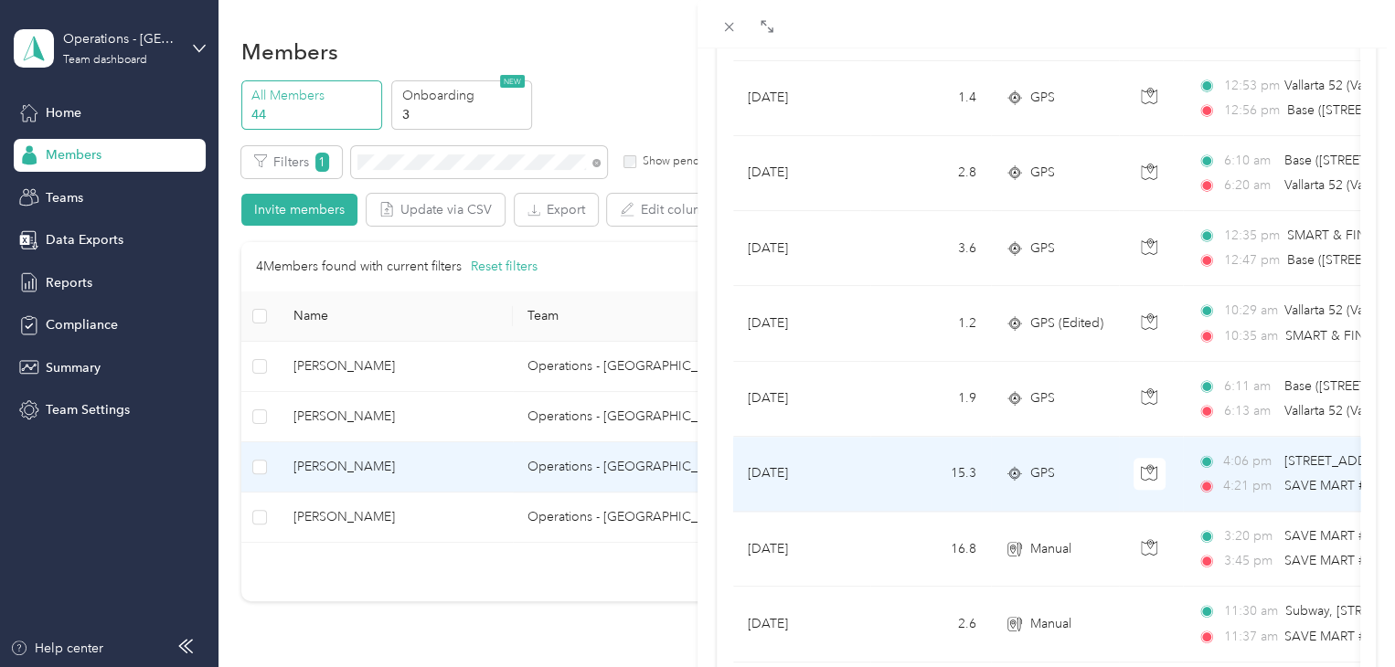
scroll to position [1097, 0]
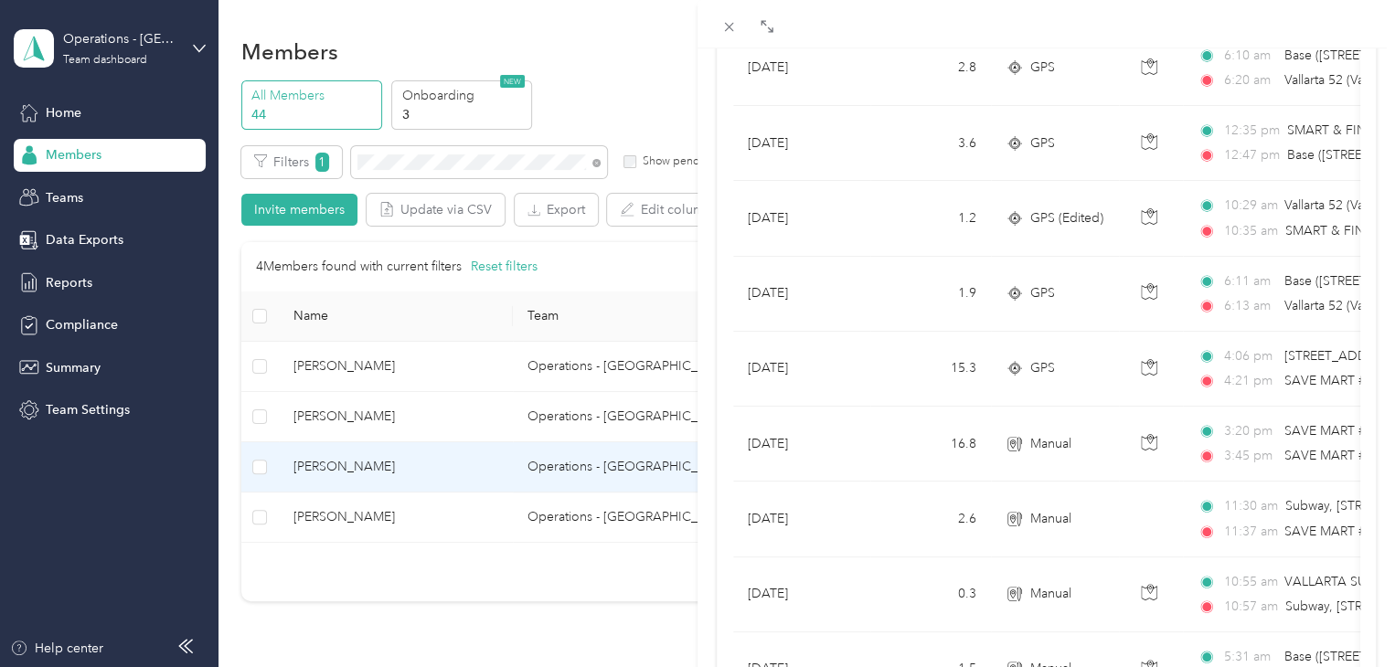
click at [400, 152] on div "[PERSON_NAME] Archive Trips Expenses Reports Member info Program Rates Work hou…" at bounding box center [697, 333] width 1395 height 667
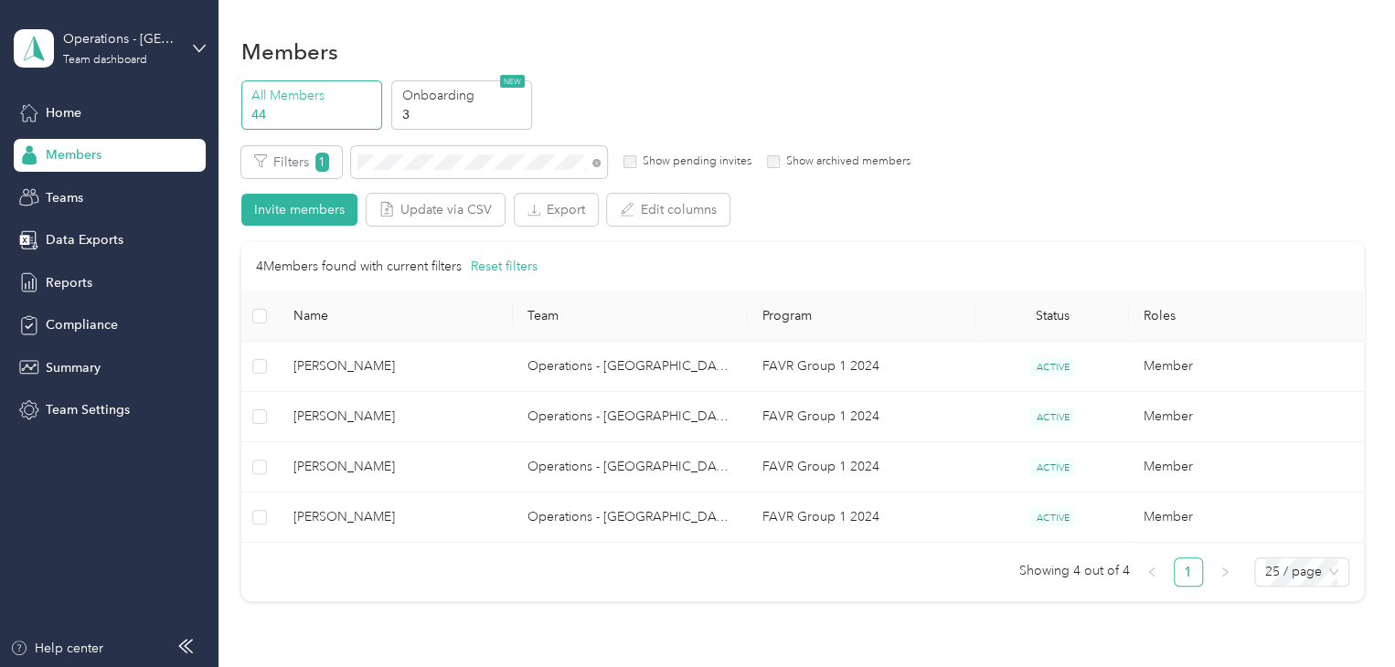
scroll to position [254, 0]
click at [402, 162] on div at bounding box center [697, 333] width 1395 height 667
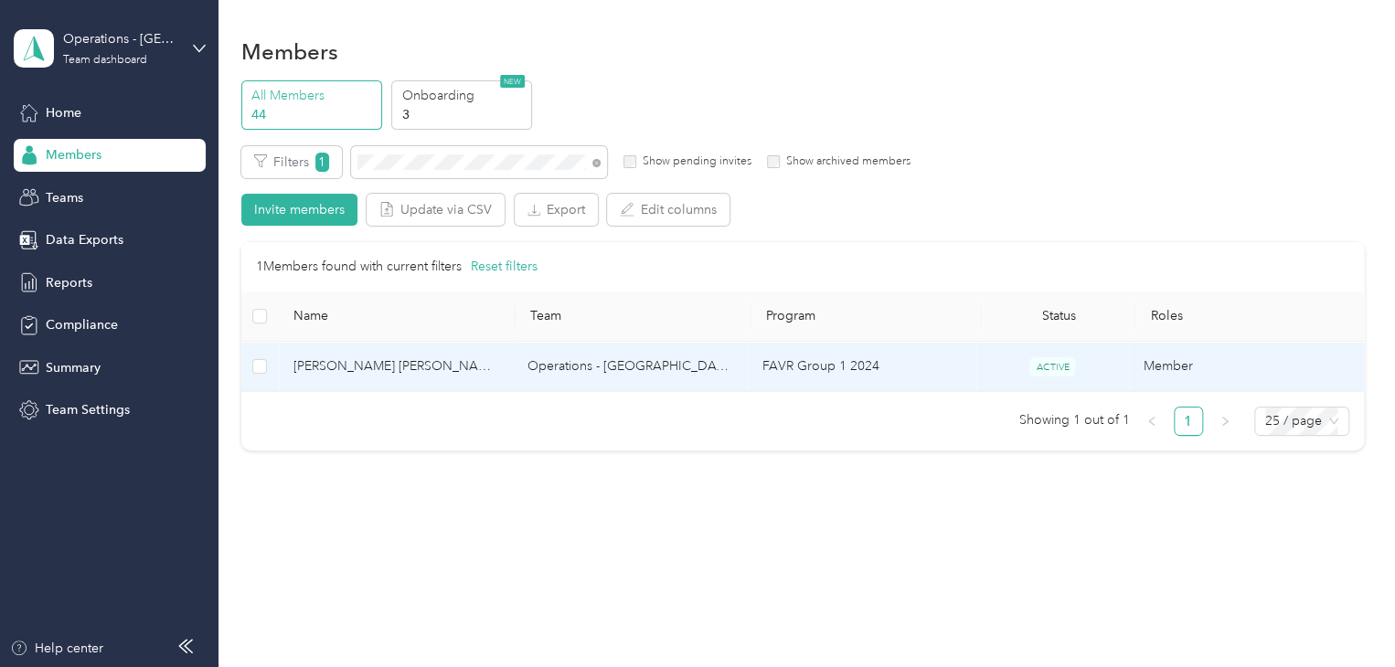
click at [454, 357] on span "[PERSON_NAME] [PERSON_NAME]" at bounding box center [396, 367] width 206 height 20
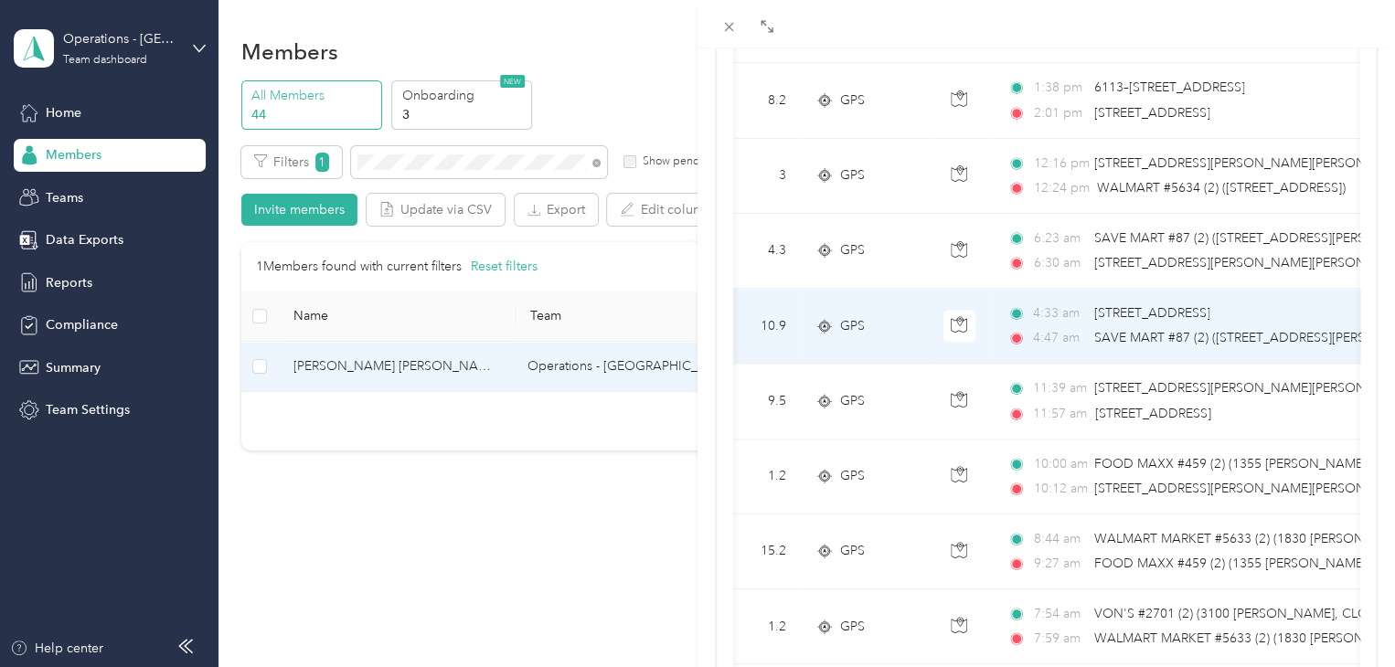
scroll to position [0, 223]
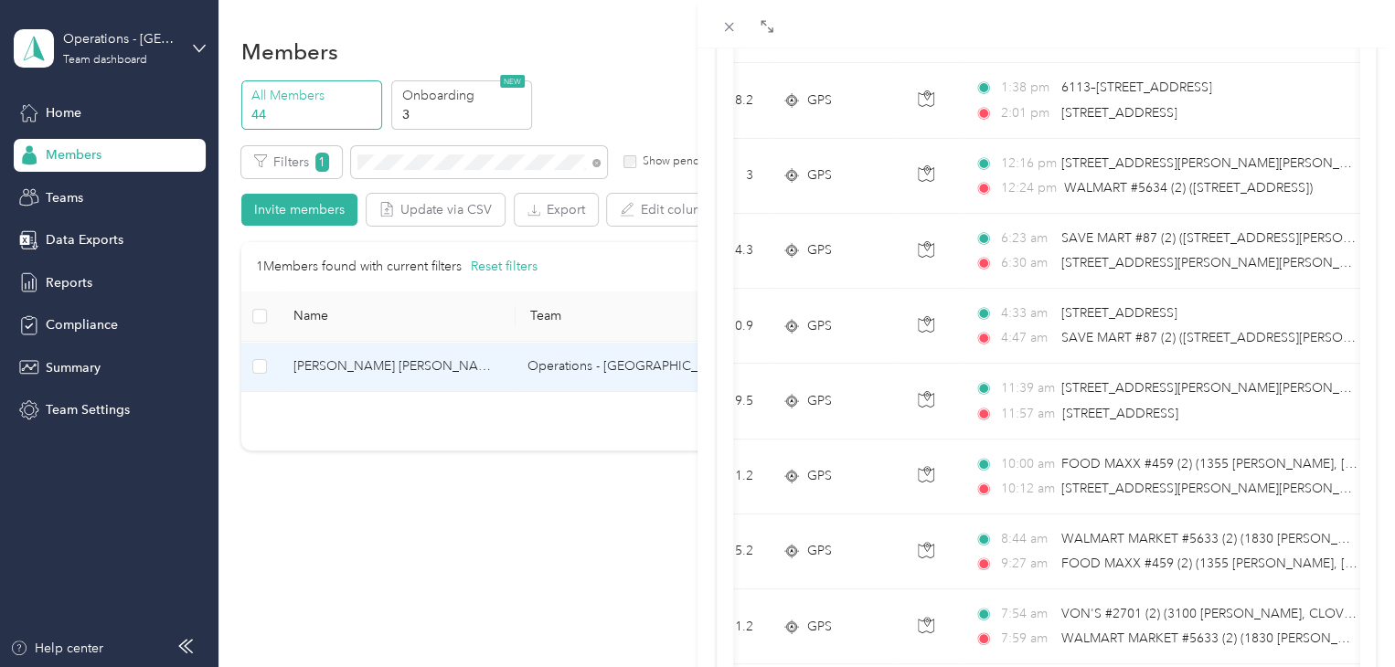
click at [411, 164] on div "[PERSON_NAME] [PERSON_NAME] Archive Trips Expenses Reports Member info Program …" at bounding box center [697, 333] width 1395 height 667
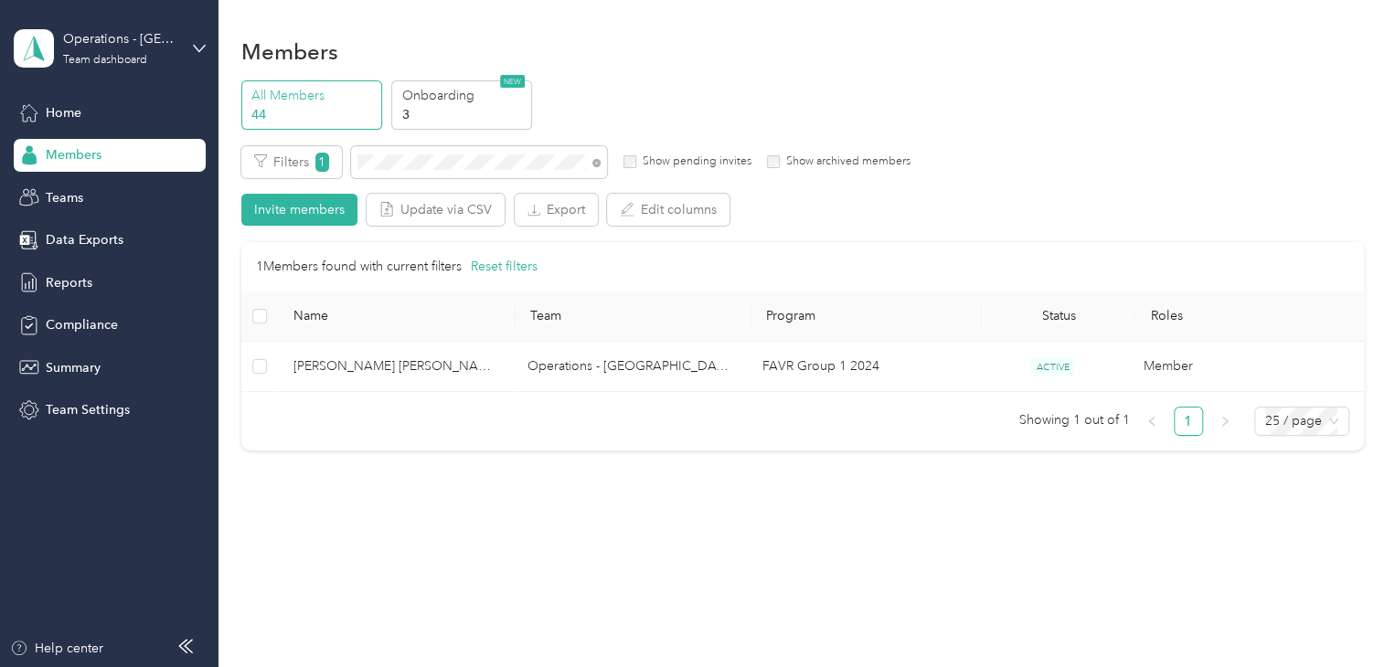
scroll to position [254, 0]
click at [406, 159] on div at bounding box center [697, 333] width 1395 height 667
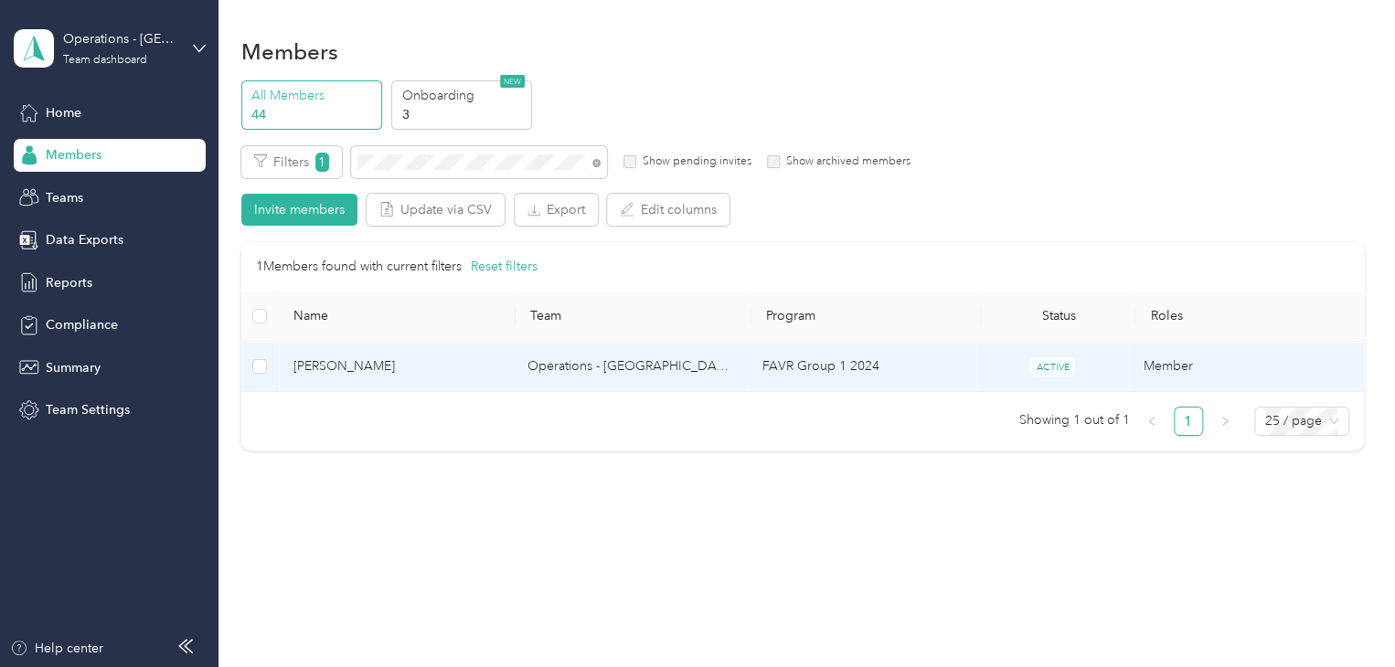
click at [422, 346] on td "[PERSON_NAME]" at bounding box center [396, 367] width 235 height 50
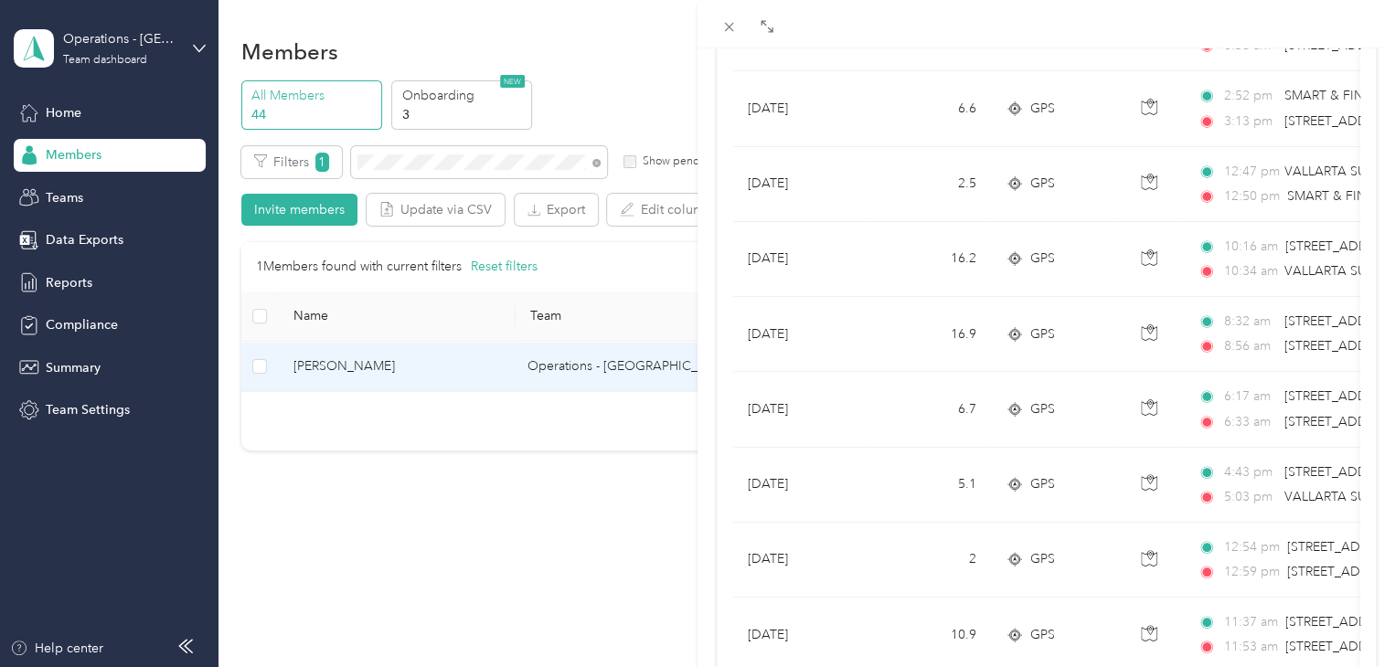
scroll to position [1664, 0]
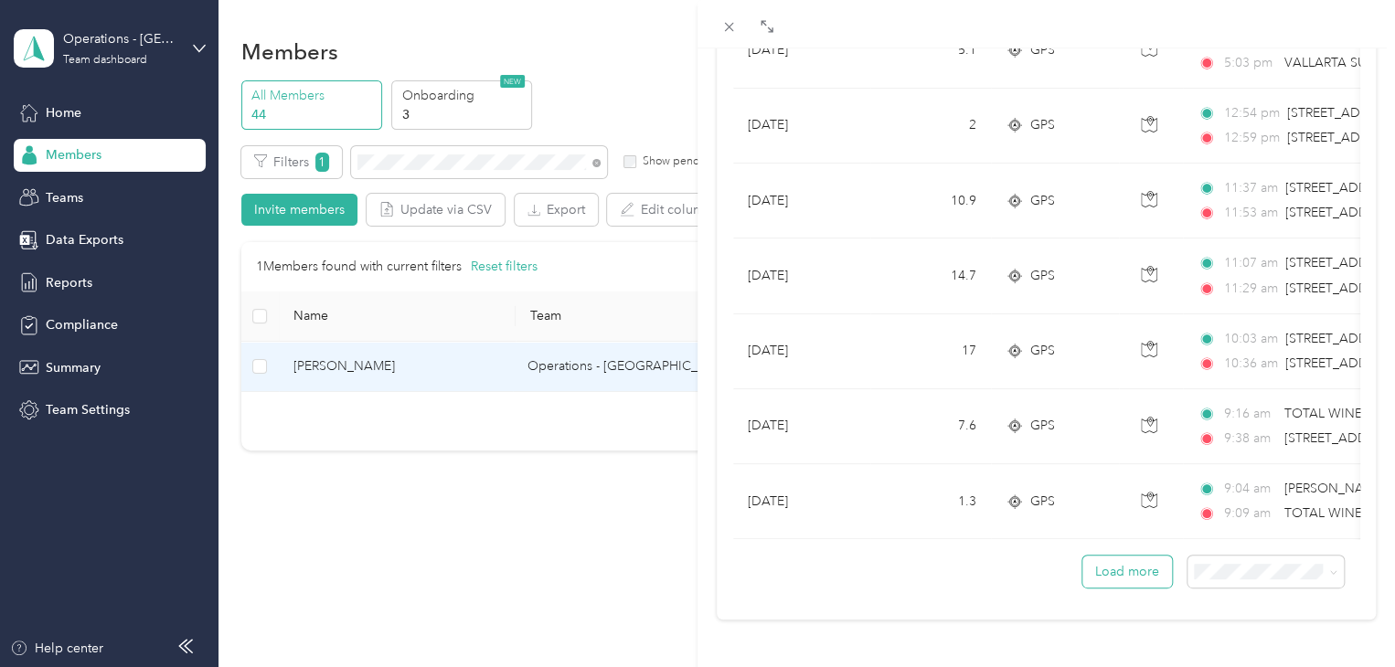
click at [1139, 556] on button "Load more" at bounding box center [1128, 572] width 90 height 32
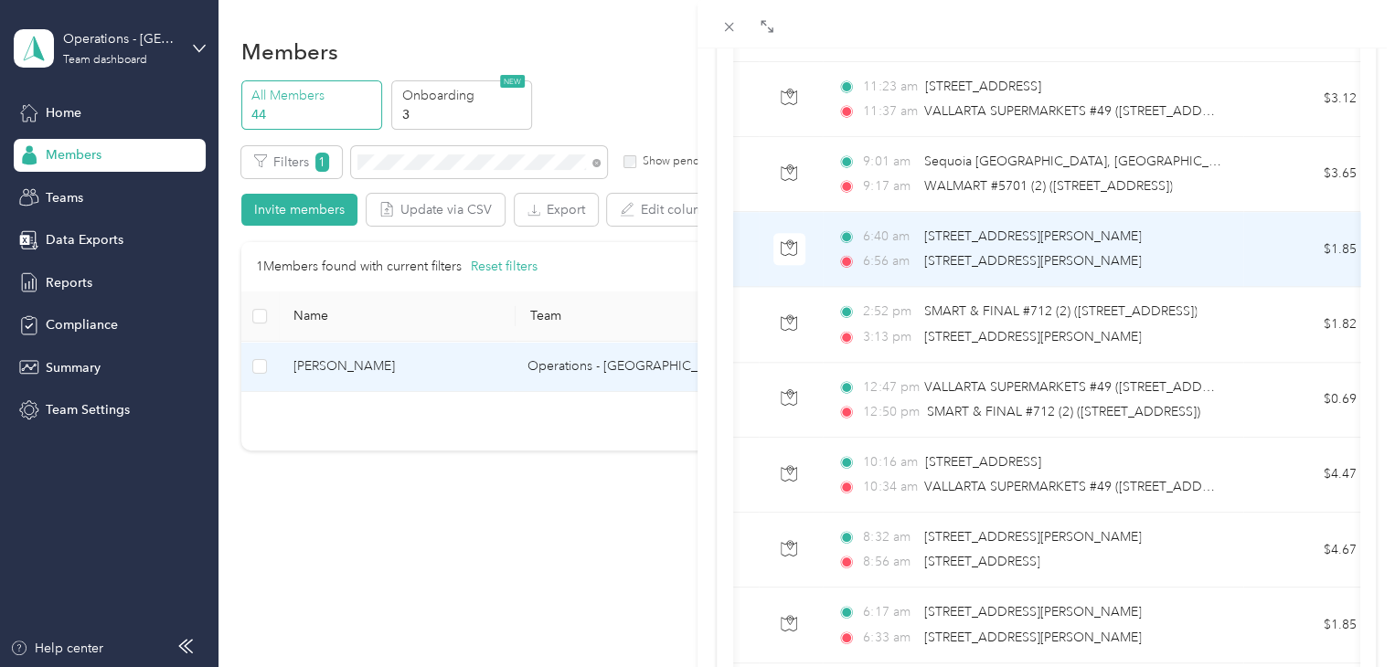
scroll to position [0, 361]
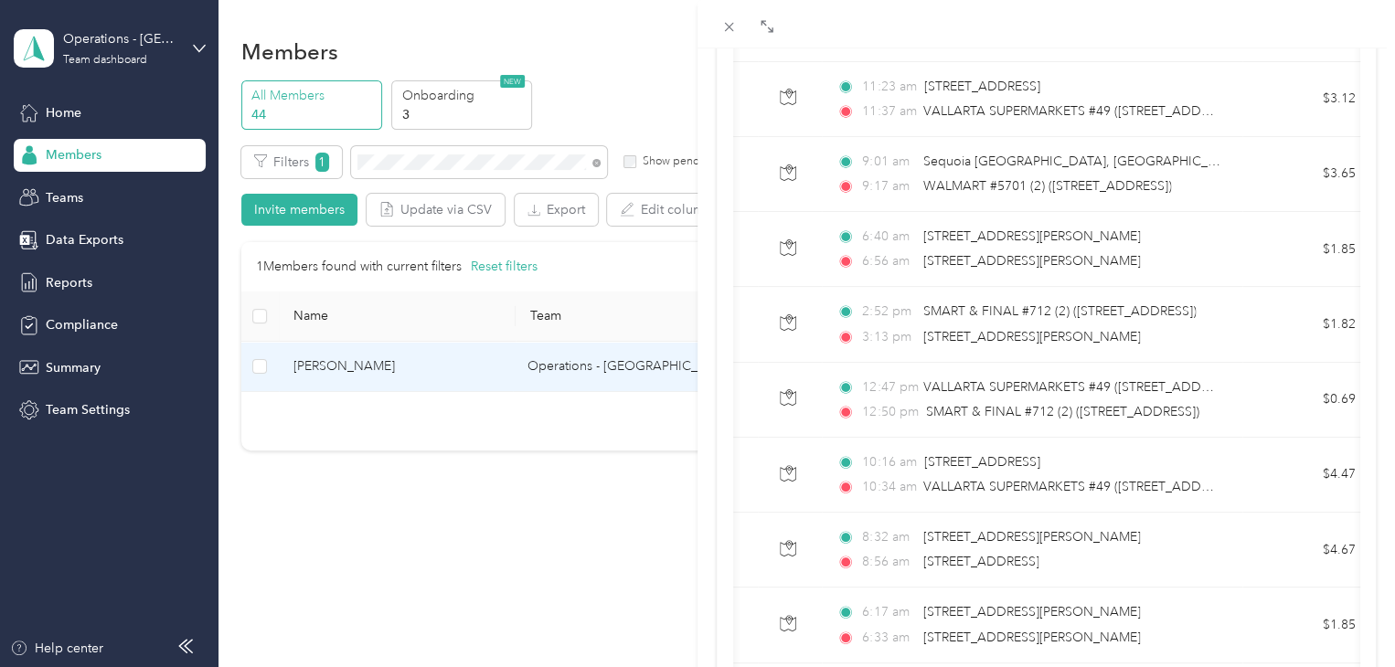
click at [386, 158] on div "[PERSON_NAME] Archive Trips Expenses Reports Member info Program Rates Work hou…" at bounding box center [697, 333] width 1395 height 667
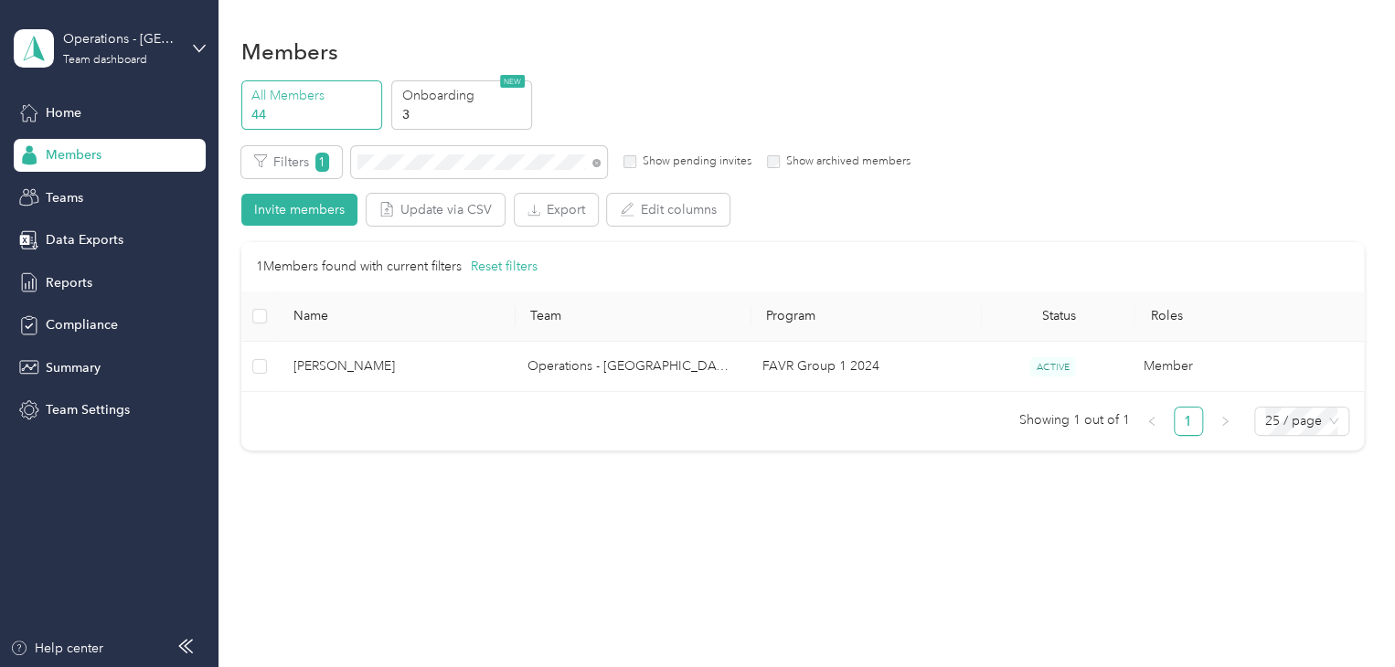
scroll to position [254, 0]
click at [454, 340] on th "Name" at bounding box center [397, 317] width 237 height 50
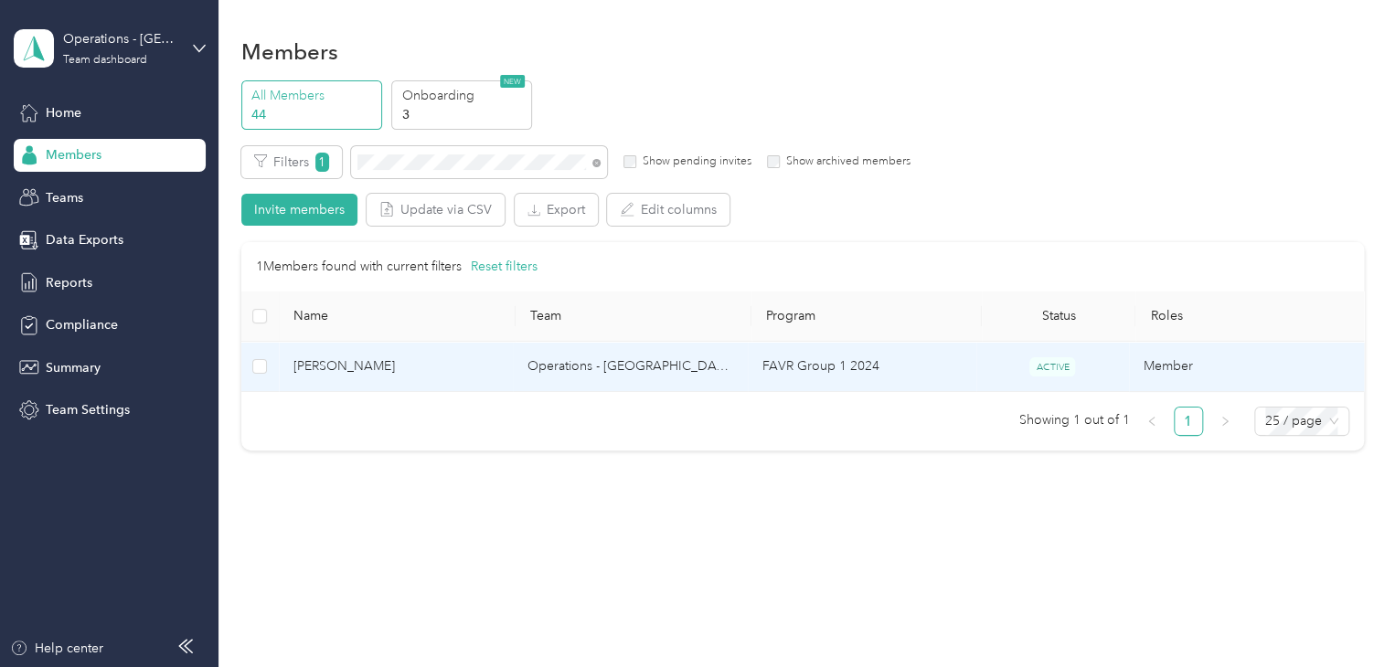
click at [454, 352] on td "[PERSON_NAME]" at bounding box center [396, 367] width 235 height 50
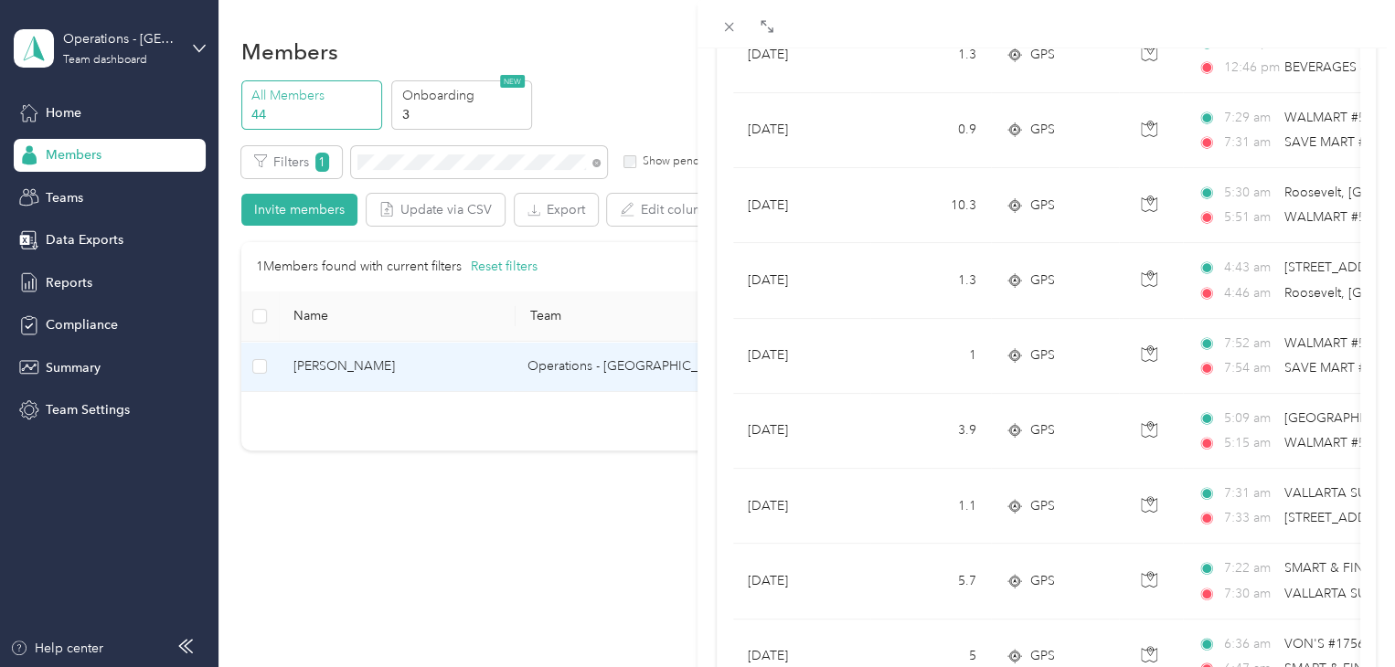
click at [421, 171] on div "[PERSON_NAME] Archive Trips Expenses Reports Member info Program Rates Work hou…" at bounding box center [697, 333] width 1395 height 667
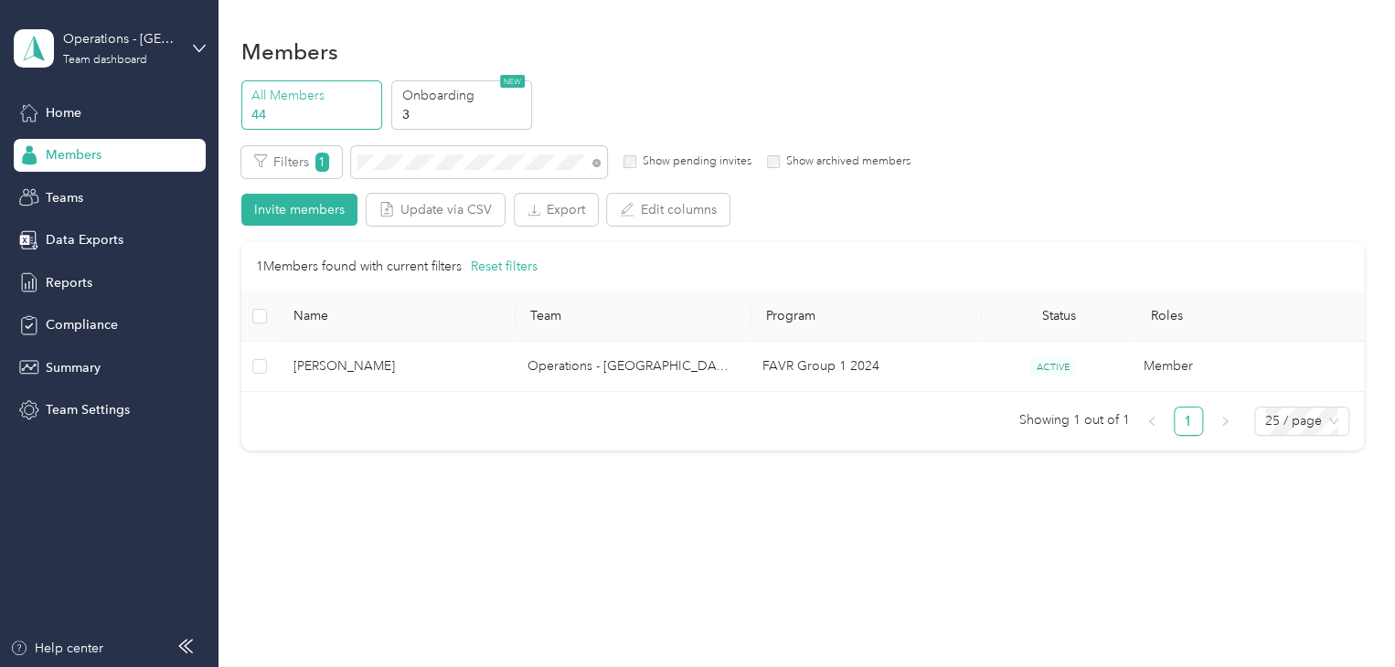
scroll to position [254, 0]
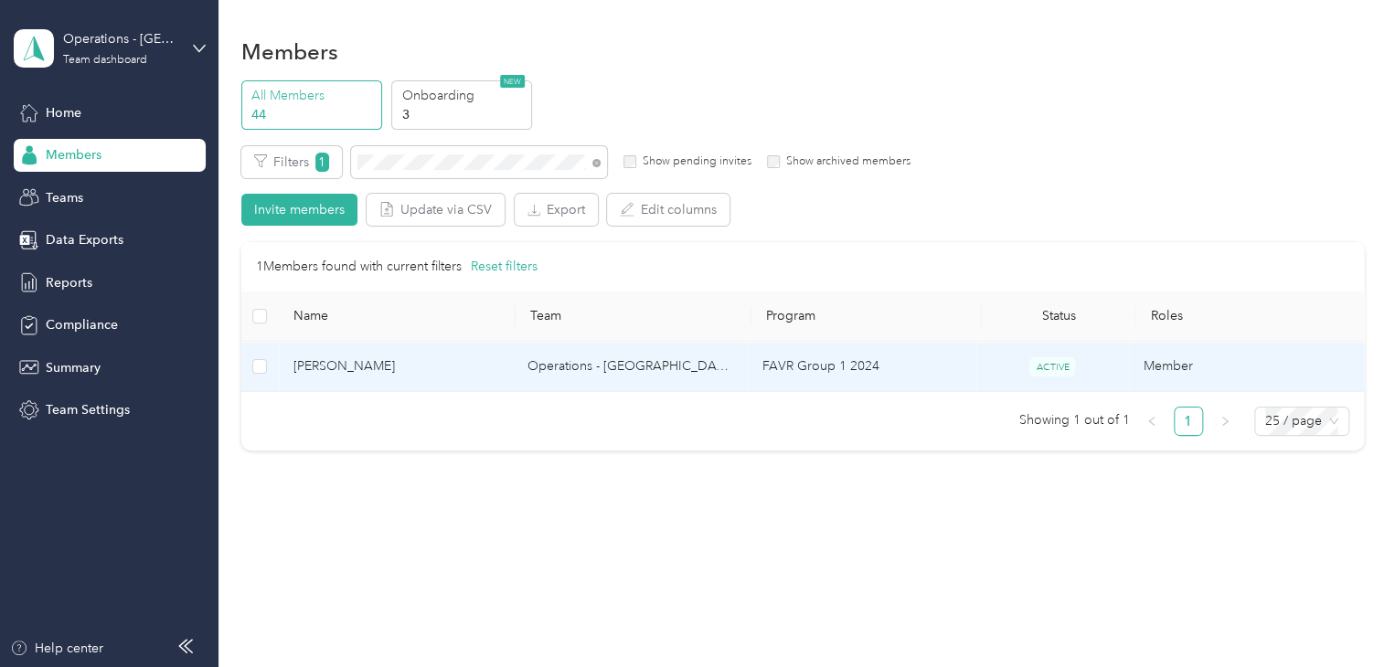
click at [428, 374] on span "[PERSON_NAME]" at bounding box center [396, 367] width 206 height 20
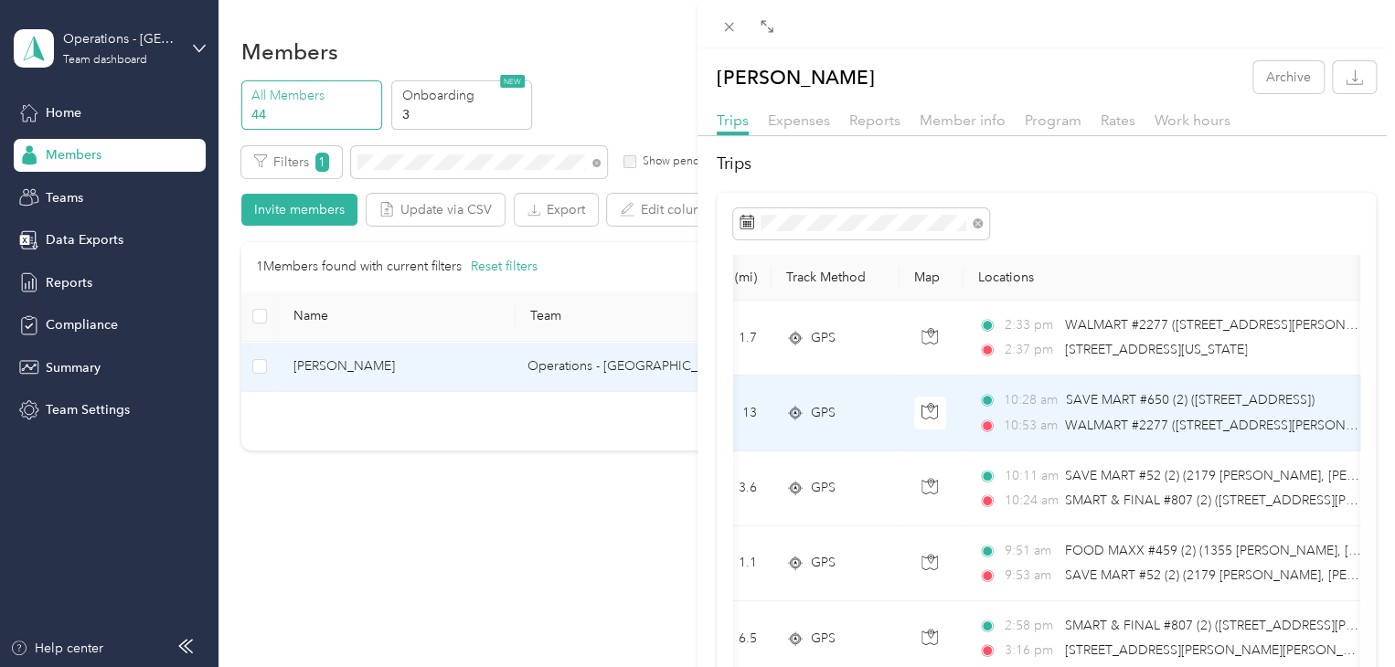
scroll to position [0, 221]
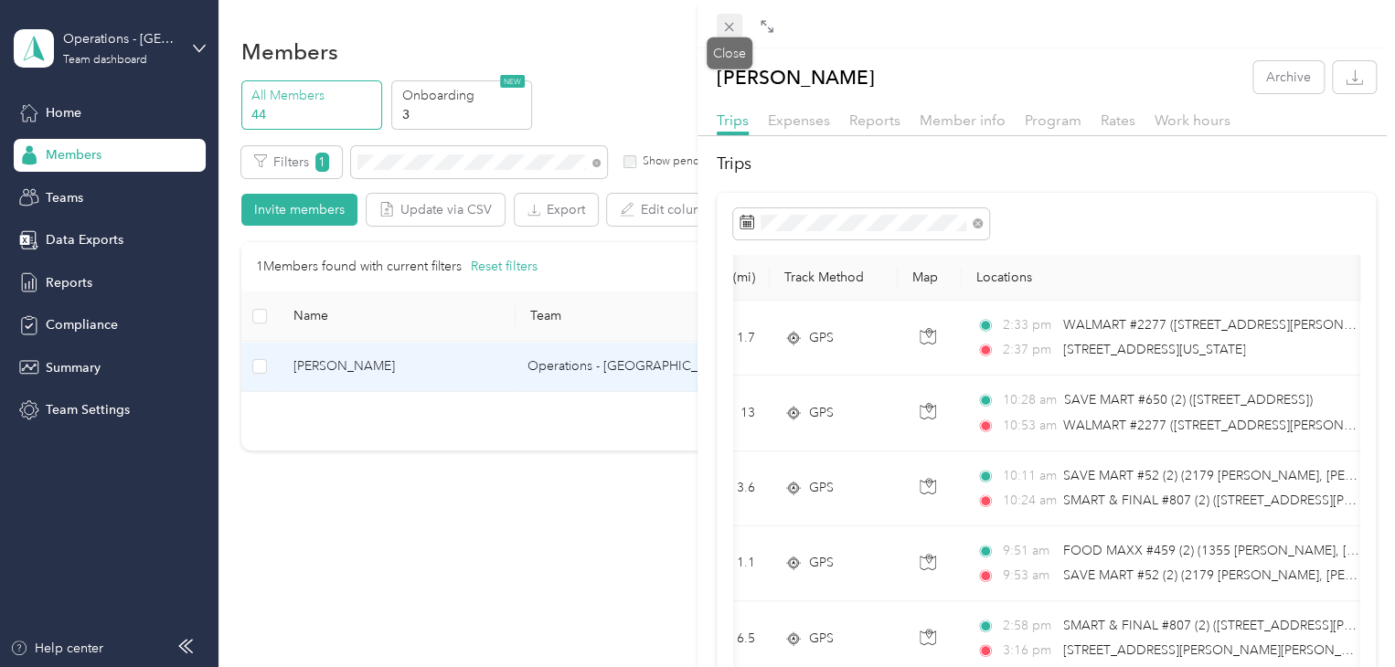
click at [730, 22] on icon at bounding box center [729, 27] width 16 height 16
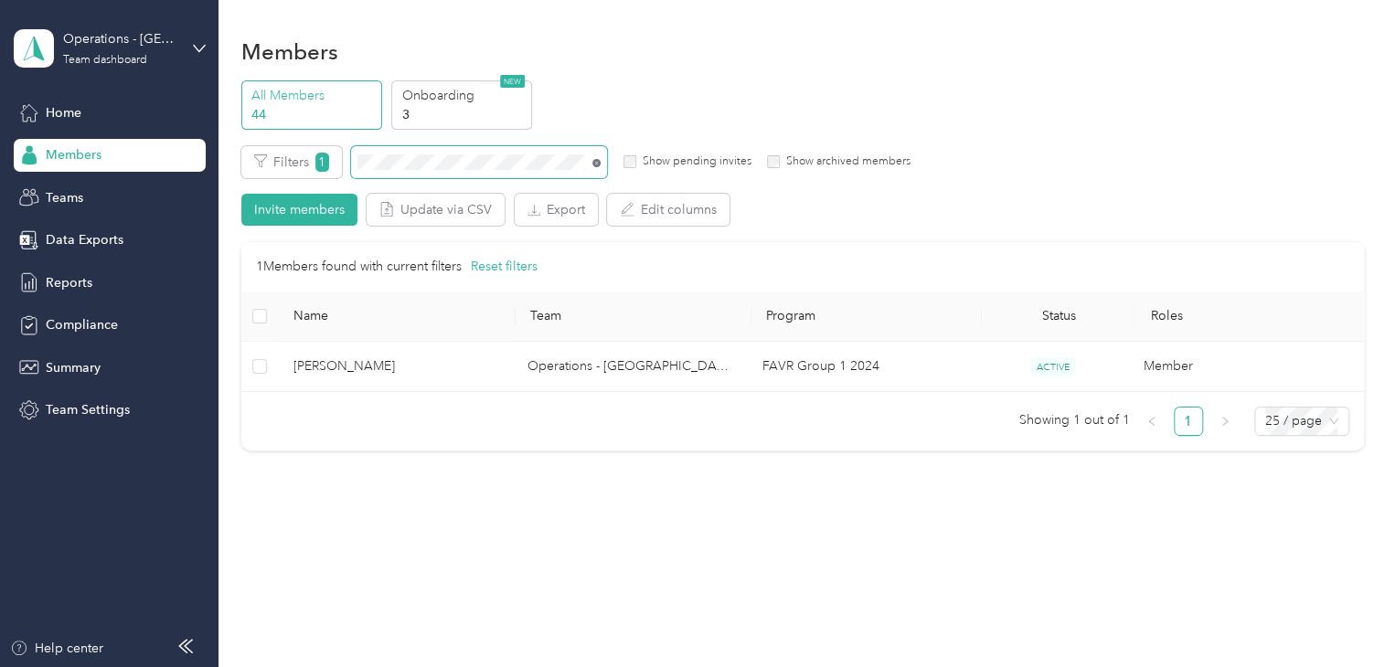
click at [596, 165] on icon at bounding box center [596, 163] width 8 height 8
